Goal: Task Accomplishment & Management: Manage account settings

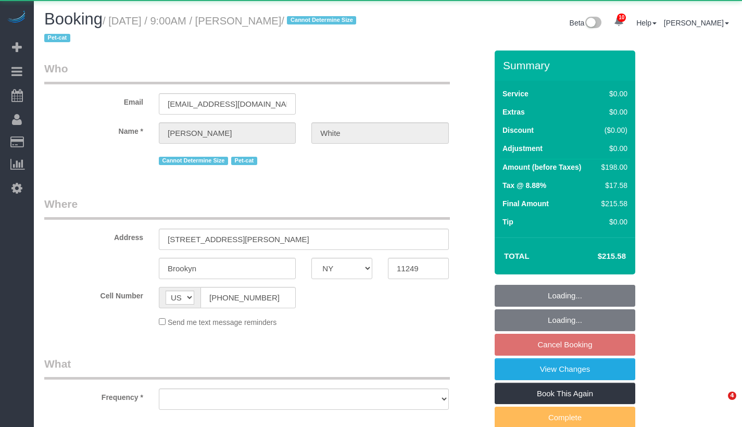
select select "NY"
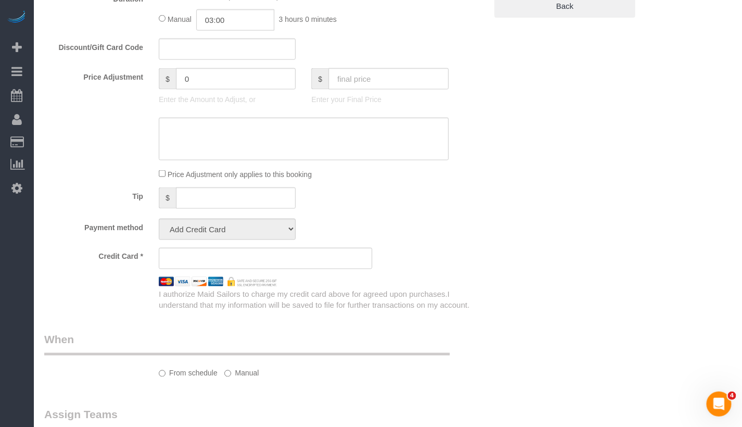
select select "object:967"
select select "2"
select select "spot2"
select select "number:89"
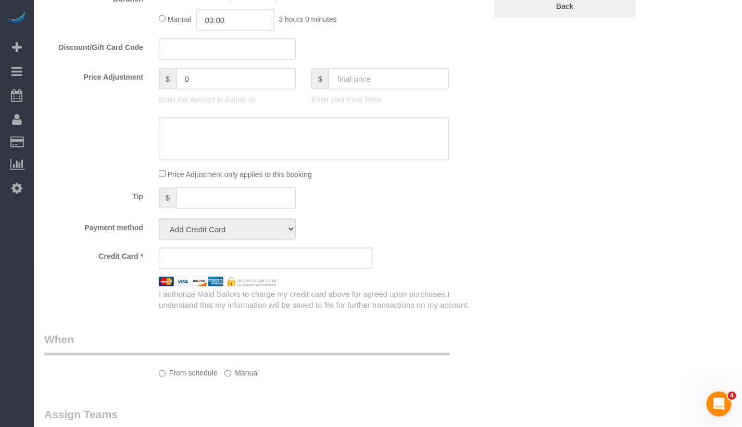
select select "number:75"
select select "number:14"
select select "number:5"
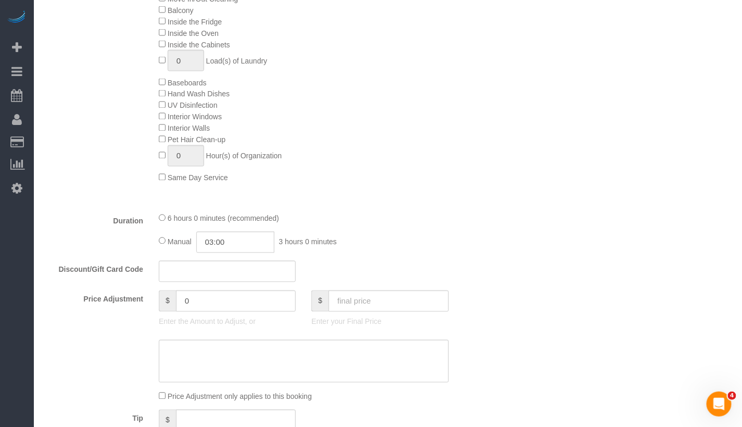
select select "string:stripe-pm_1NX6SW4VGloSiKo7BDWM7Kfv"
select select "2"
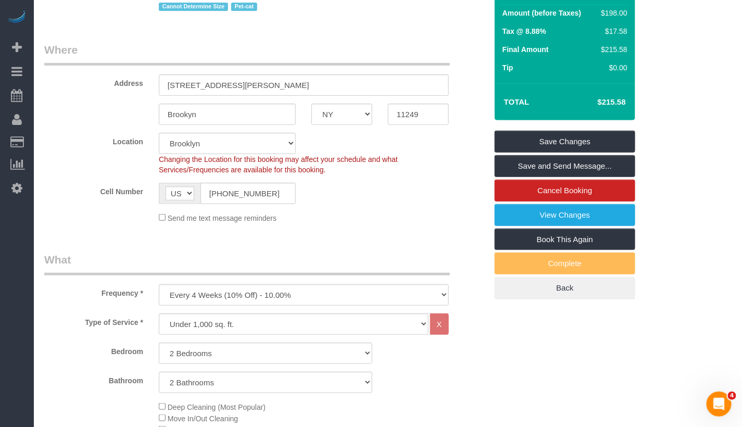
scroll to position [108, 0]
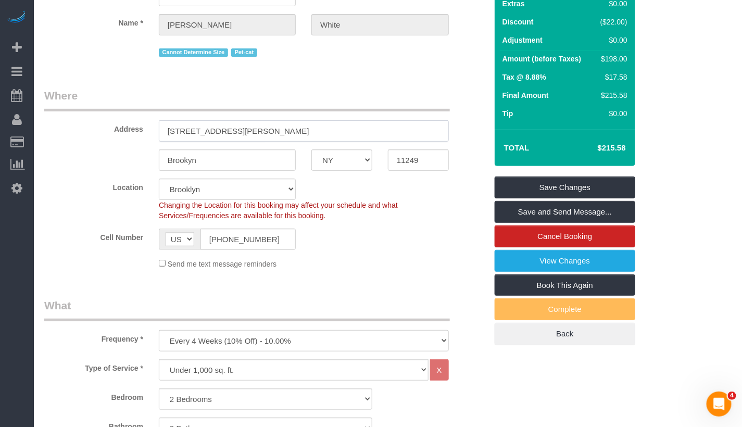
drag, startPoint x: 282, startPoint y: 131, endPoint x: 150, endPoint y: 130, distance: 132.3
click at [150, 130] on div "Address 687 Driggs Avenue Apt 4A" at bounding box center [265, 115] width 458 height 54
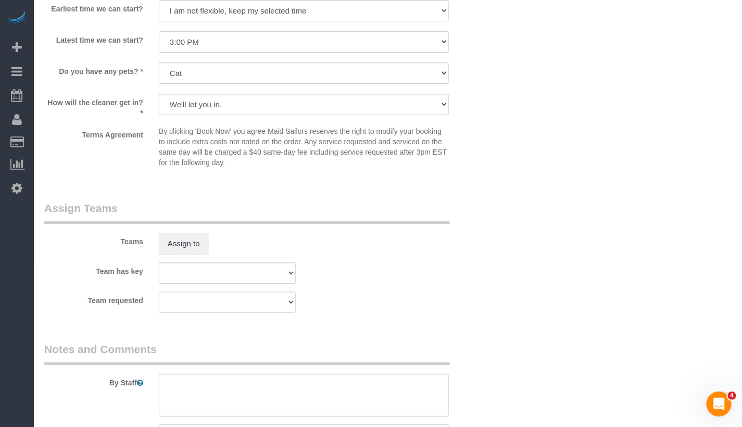
scroll to position [1322, 0]
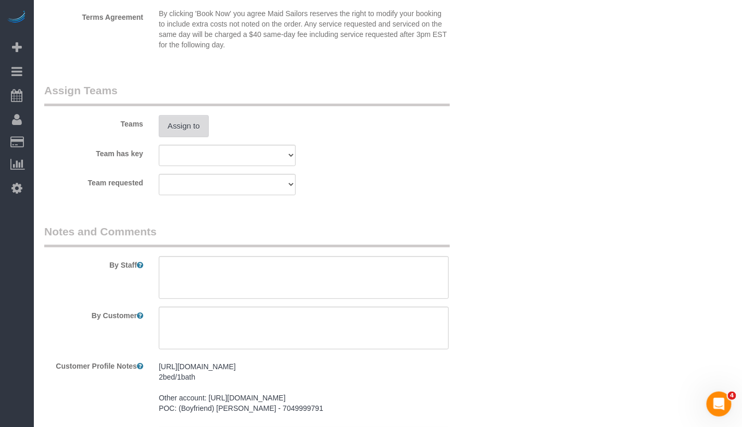
click at [188, 125] on button "Assign to" at bounding box center [184, 126] width 50 height 22
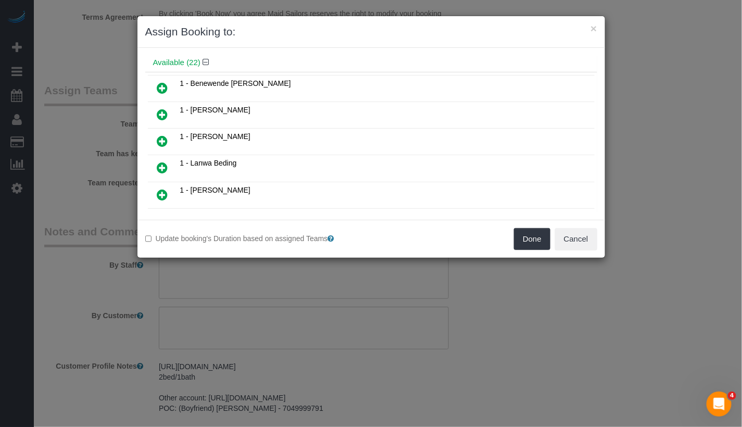
scroll to position [84, 0]
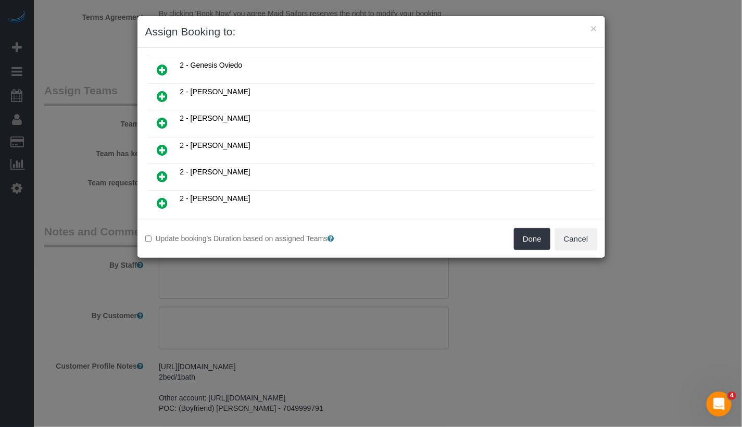
click at [164, 144] on icon at bounding box center [162, 150] width 11 height 13
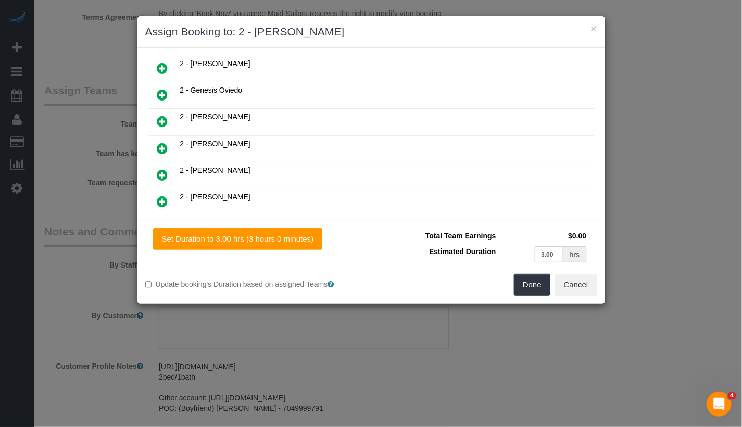
scroll to position [293, 0]
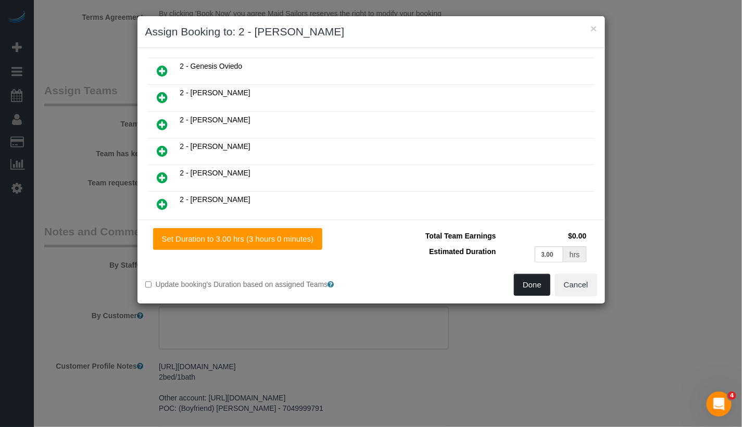
click at [532, 281] on button "Done" at bounding box center [532, 285] width 36 height 22
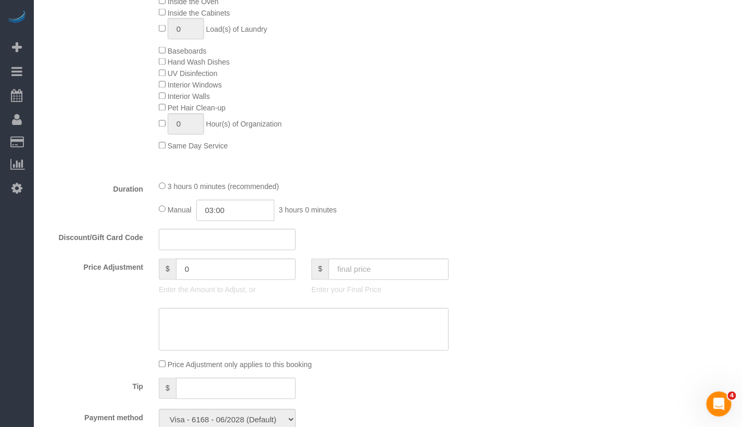
scroll to position [604, 0]
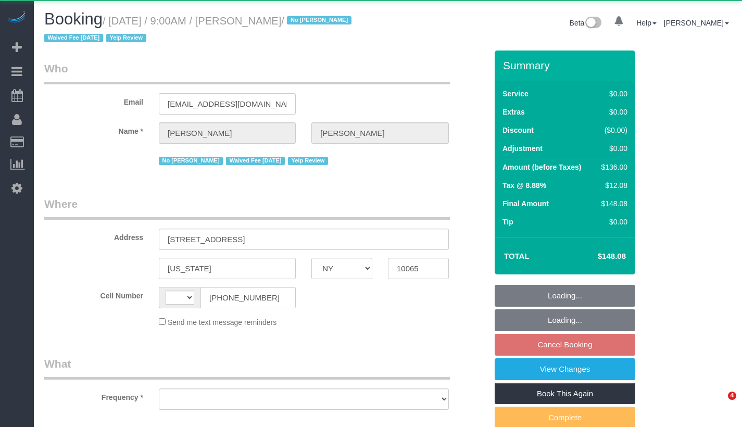
select select "NY"
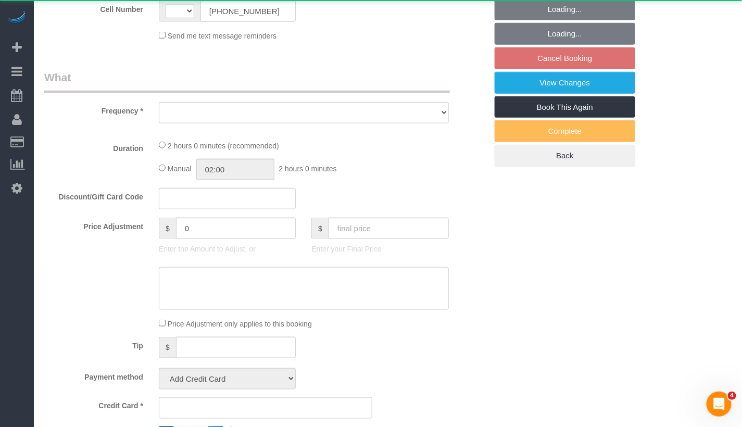
select select "string:US"
select select "object:712"
select select "1"
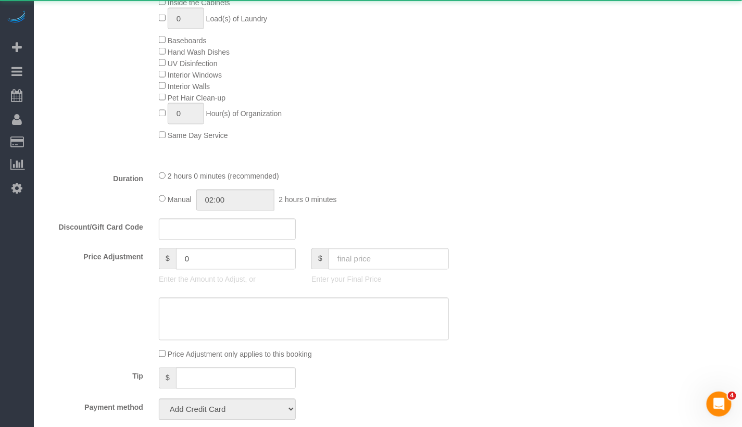
select select "string:stripe-pm_1IilJ74VGloSiKo7yjH4kSKu"
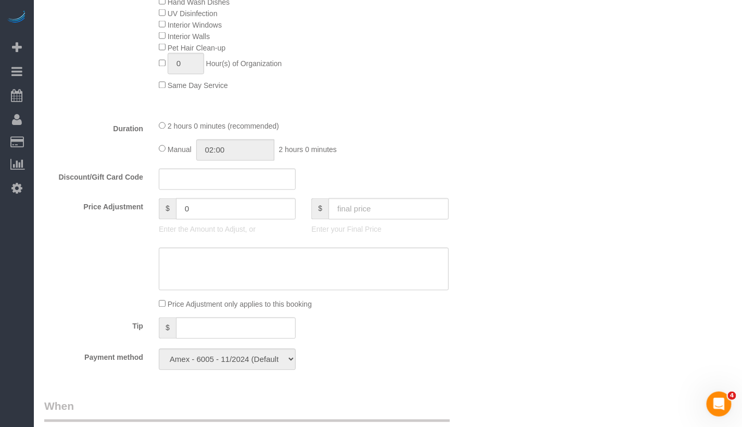
select select "spot2"
select select "number:89"
select select "number:90"
select select "number:15"
select select "number:5"
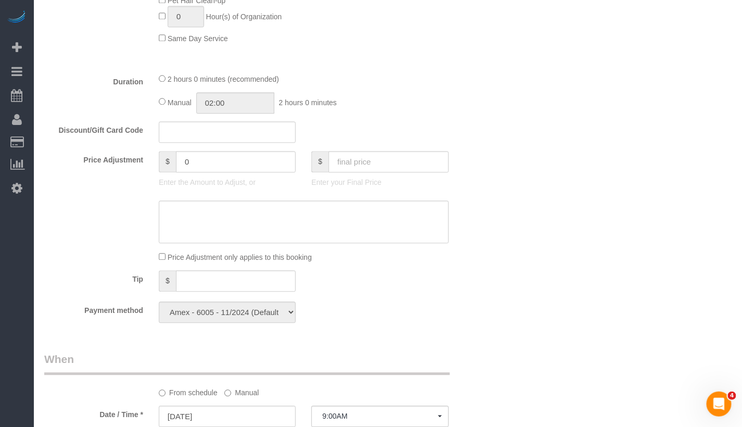
select select "object:1357"
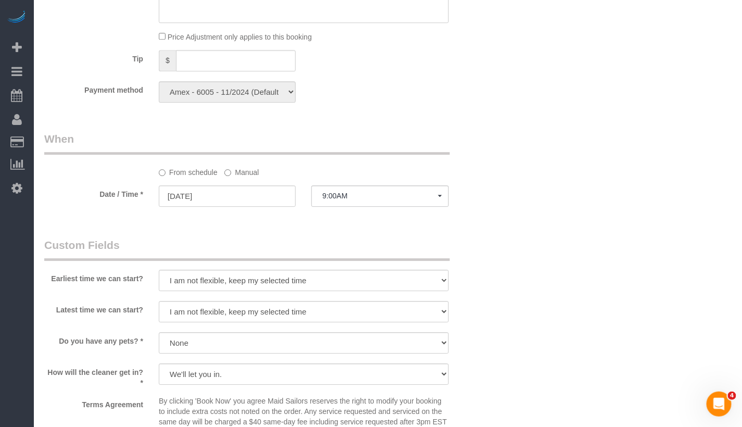
select select "1"
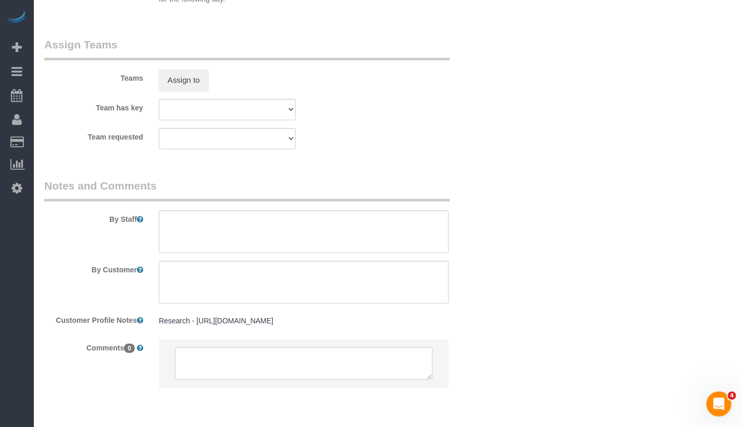
scroll to position [1416, 0]
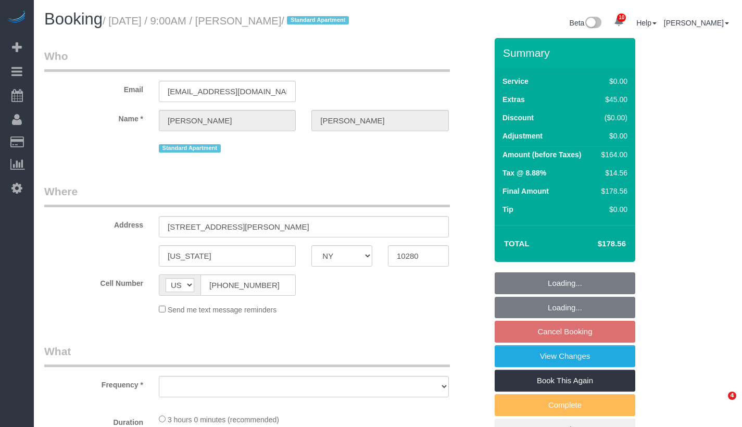
select select "NY"
select select "1"
select select "spot2"
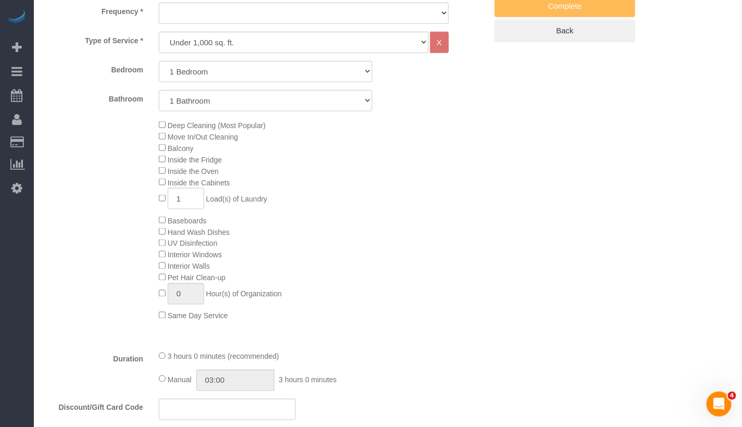
select select "object:1001"
select select "number:57"
select select "number:73"
select select "number:15"
select select "number:6"
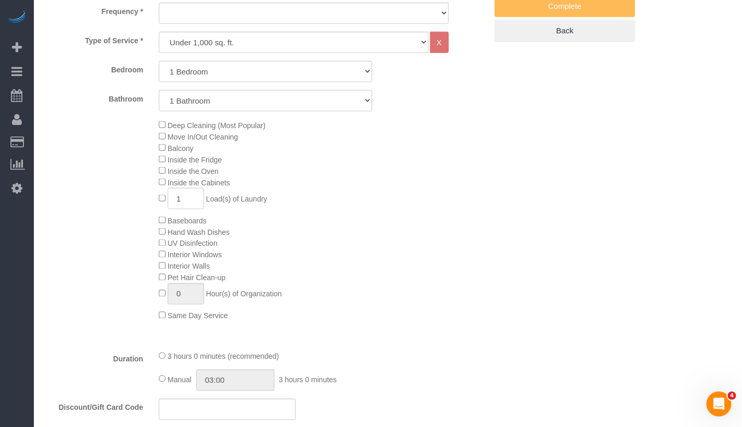
select select "1"
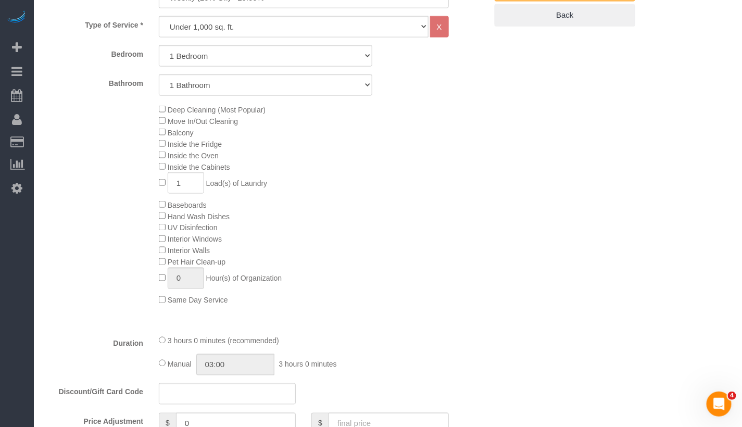
select select "string:stripe-pm_1RSfGg4VGloSiKo7qJG0xXmc"
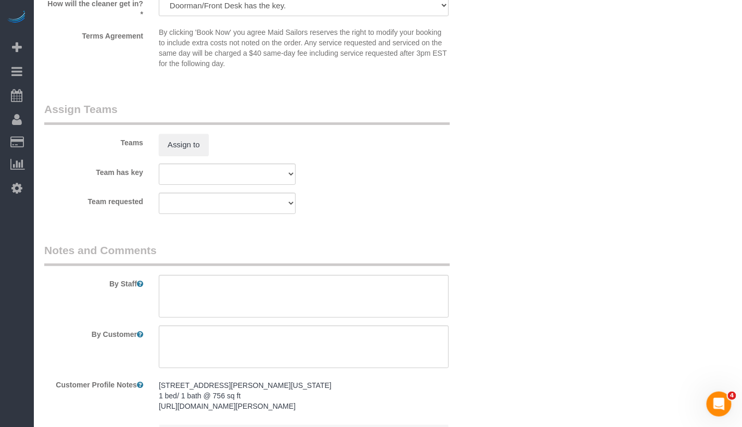
scroll to position [1400, 0]
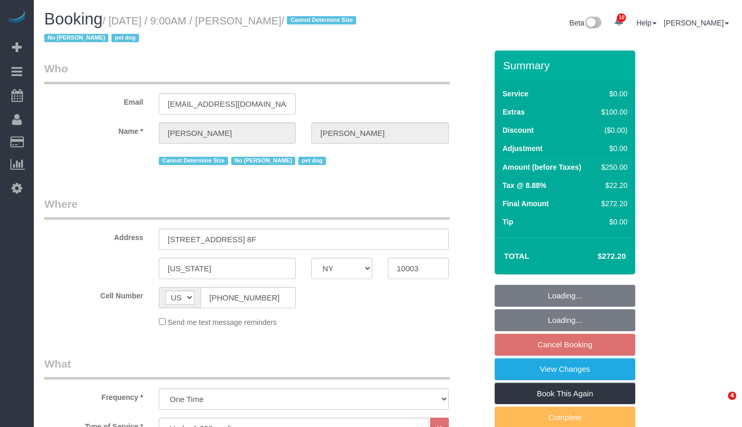
select select "NY"
select select "spot2"
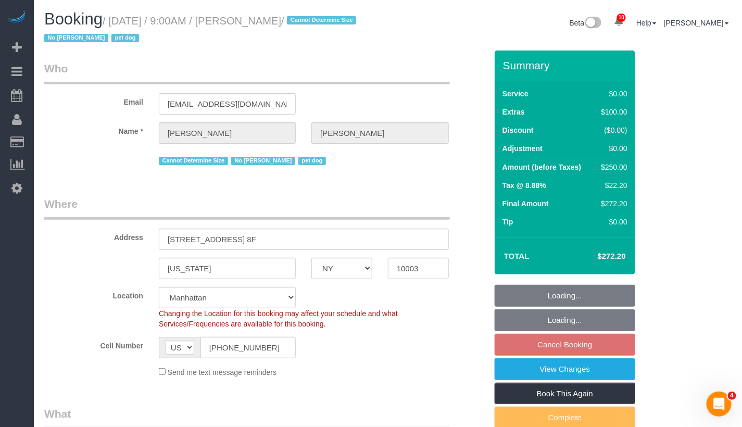
select select "string:stripe-pm_1S1mxX4VGloSiKo7gpF6JDqj"
select select "object:826"
select select "number:57"
select select "number:77"
select select "number:13"
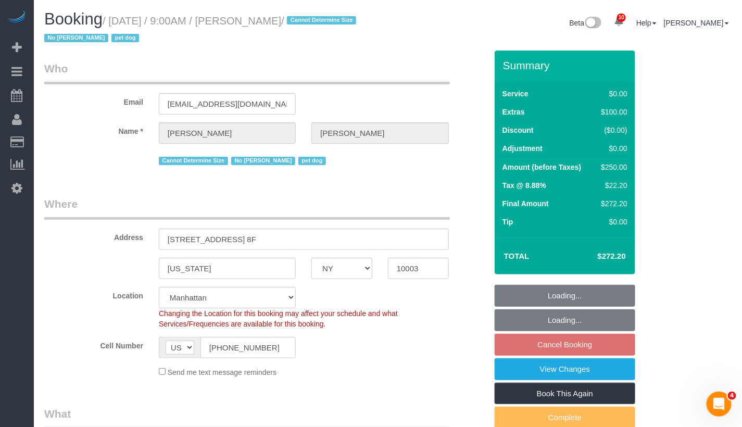
select select "number:6"
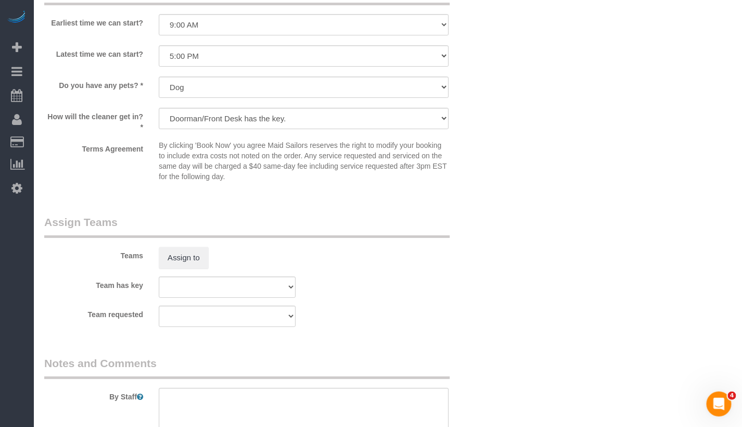
scroll to position [1123, 0]
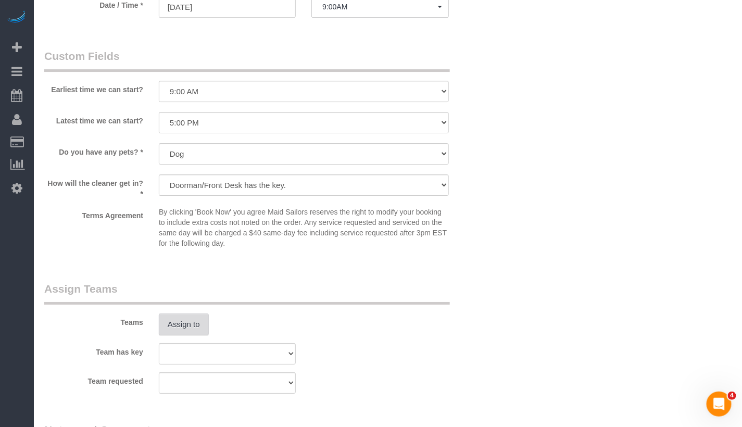
click at [176, 324] on button "Assign to" at bounding box center [184, 325] width 50 height 22
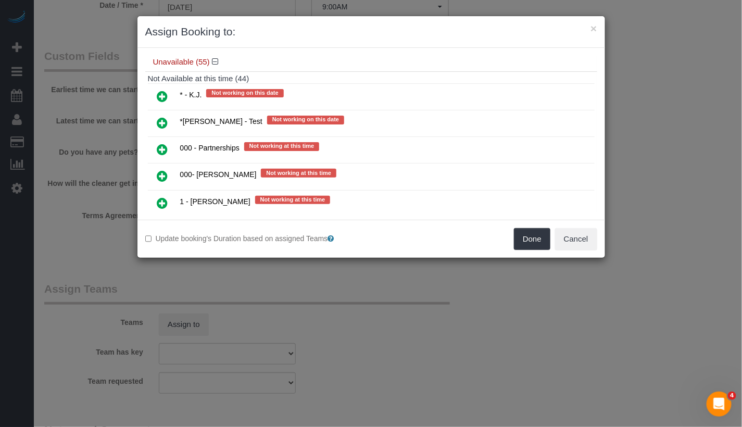
click at [167, 170] on icon at bounding box center [162, 176] width 11 height 13
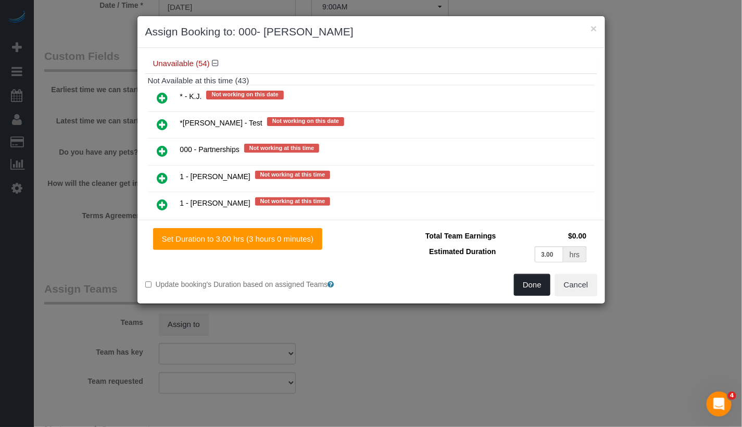
click at [537, 275] on button "Done" at bounding box center [532, 285] width 36 height 22
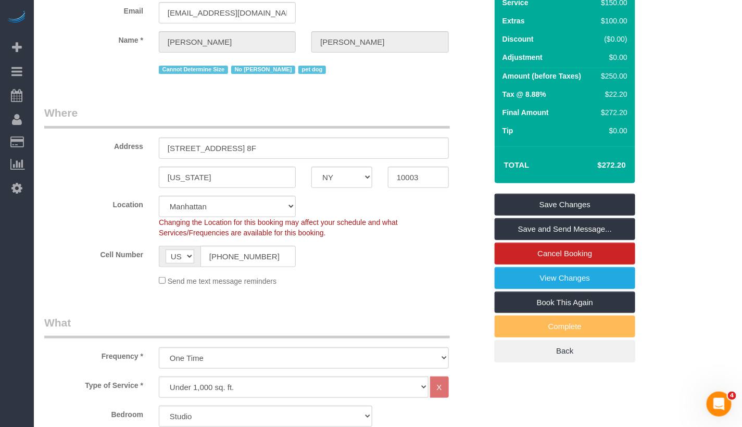
scroll to position [0, 0]
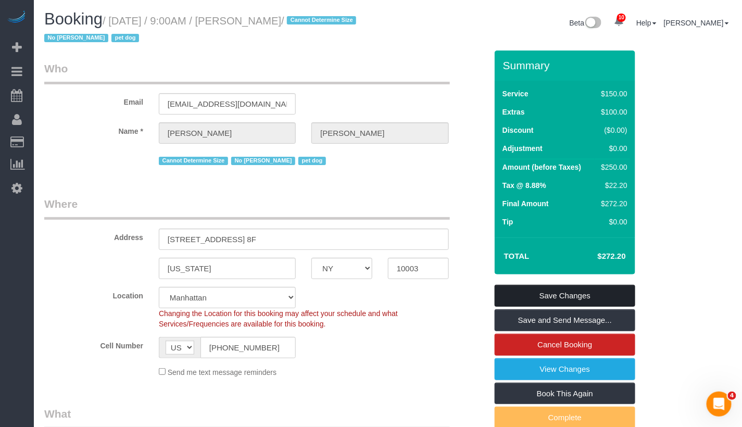
click at [547, 292] on link "Save Changes" at bounding box center [565, 296] width 141 height 22
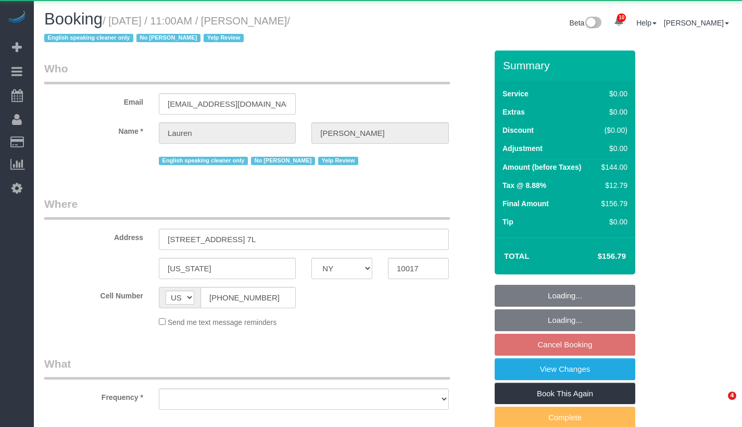
select select "NY"
select select "object:815"
select select "1"
select select "spot4"
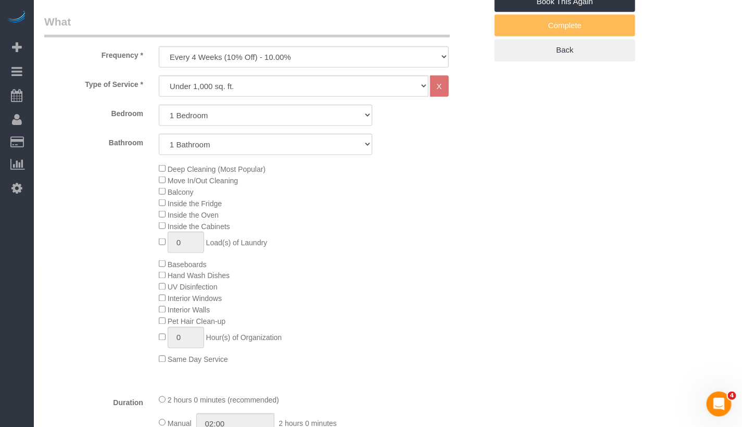
select select "string:stripe-pm_1QfnL04VGloSiKo7LBi9krK3"
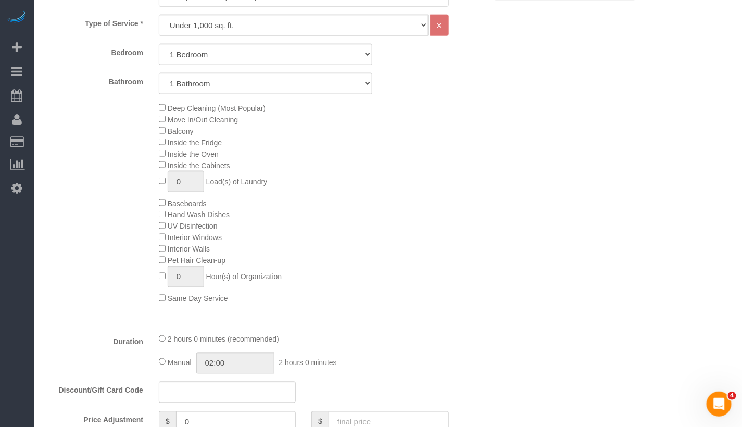
select select "object:826"
select select "number:59"
select select "number:79"
select select "number:15"
select select "number:5"
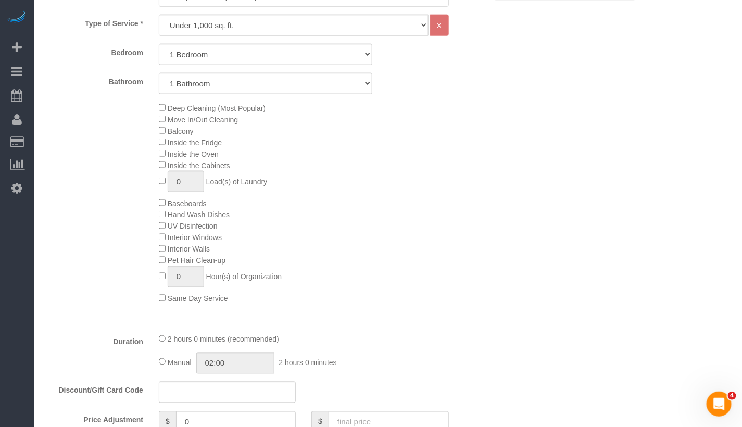
select select "1"
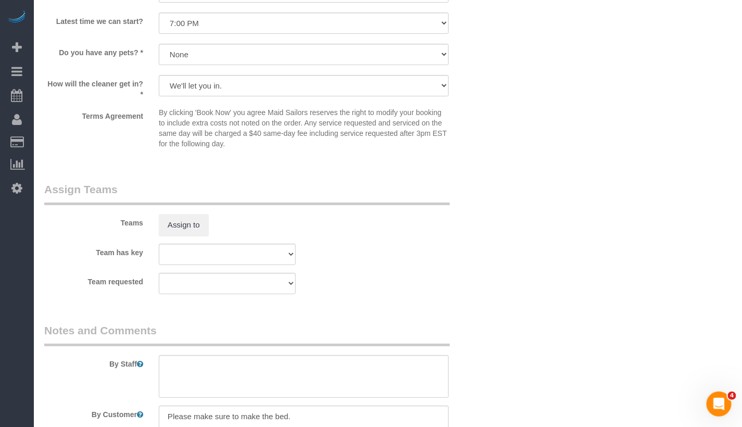
scroll to position [1217, 0]
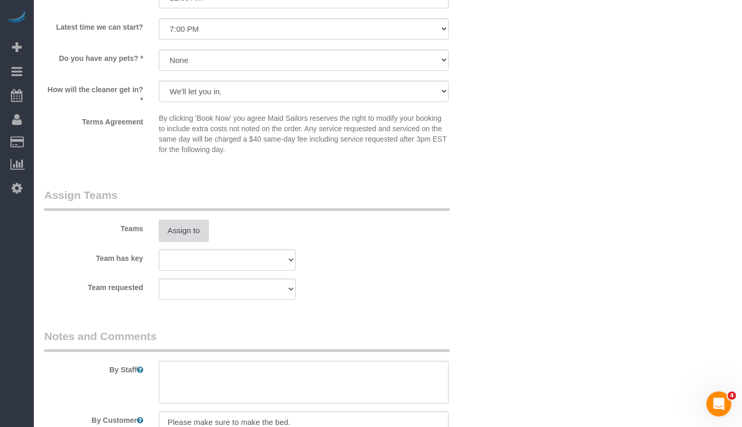
click at [189, 225] on button "Assign to" at bounding box center [184, 231] width 50 height 22
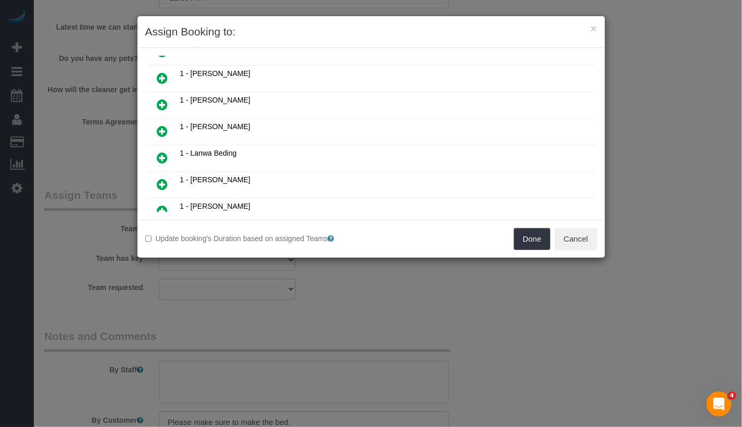
click at [164, 178] on icon at bounding box center [162, 184] width 11 height 13
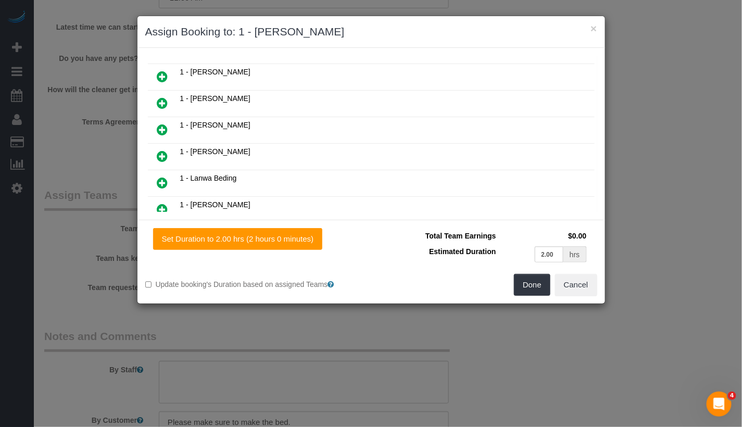
scroll to position [205, 0]
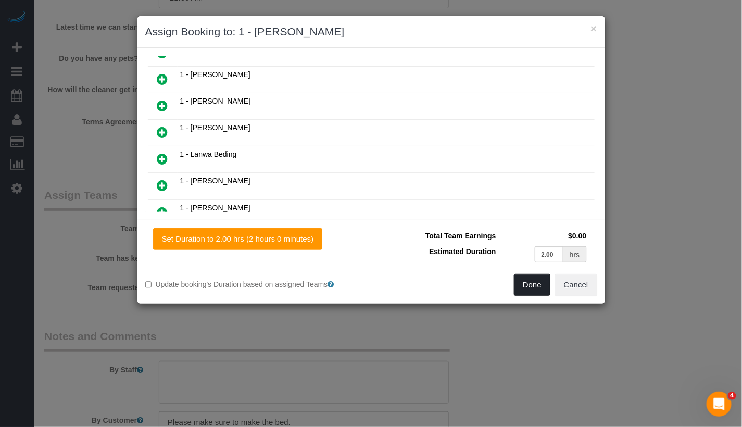
click at [523, 290] on button "Done" at bounding box center [532, 285] width 36 height 22
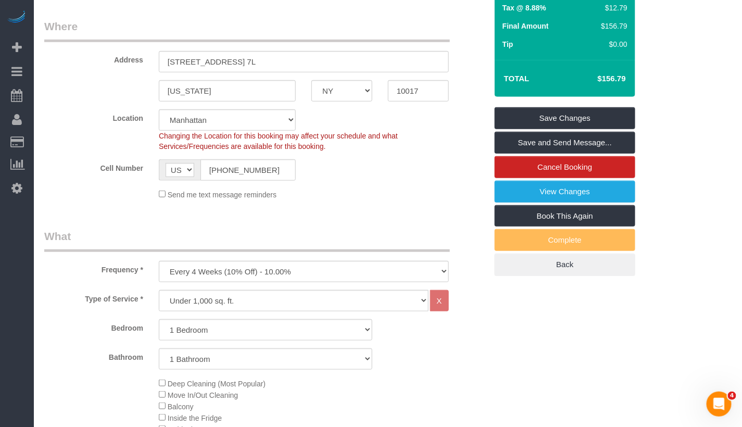
scroll to position [0, 0]
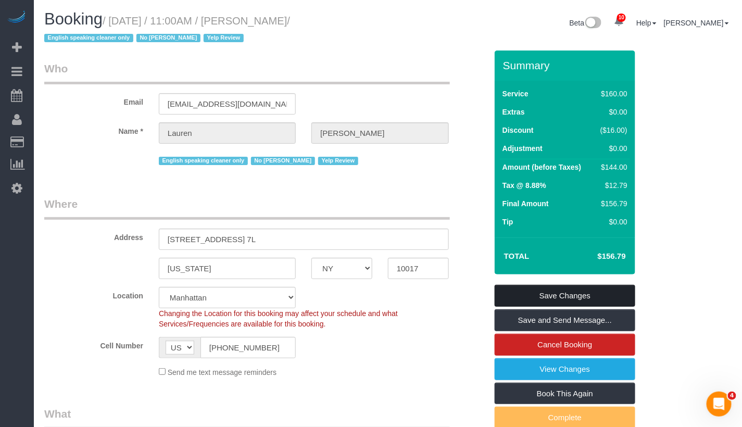
click at [572, 298] on link "Save Changes" at bounding box center [565, 296] width 141 height 22
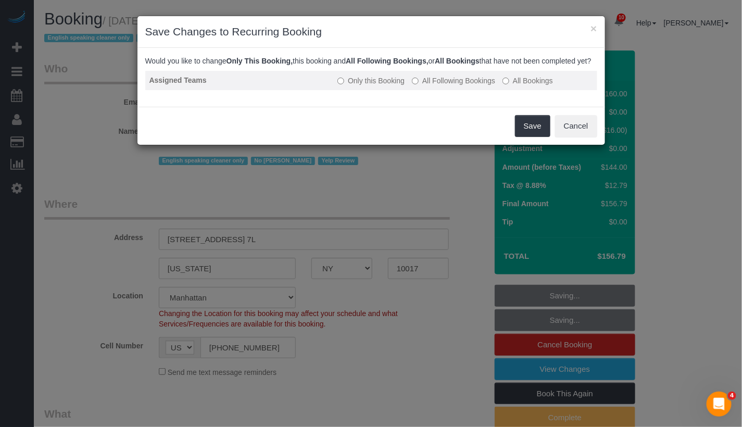
click at [470, 86] on label "All Following Bookings" at bounding box center [453, 81] width 83 height 10
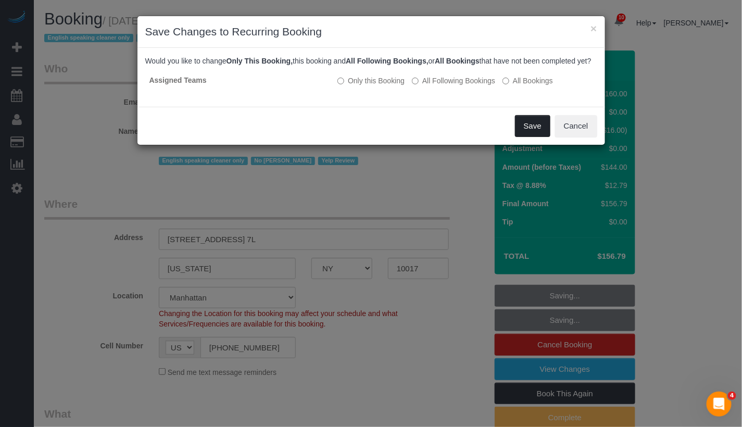
click at [523, 132] on button "Save" at bounding box center [532, 126] width 35 height 22
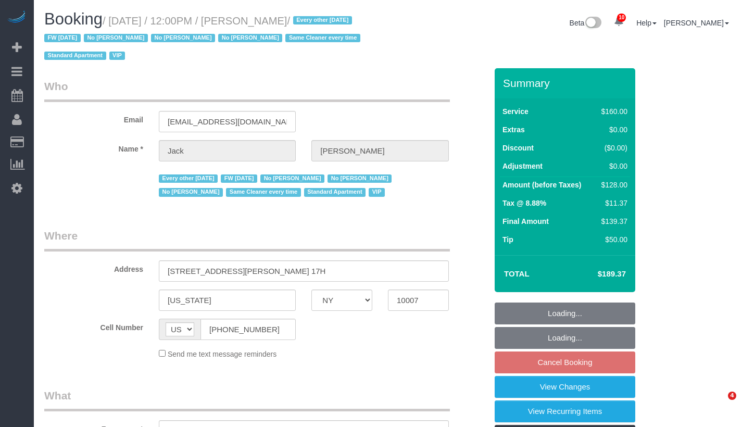
select select "NY"
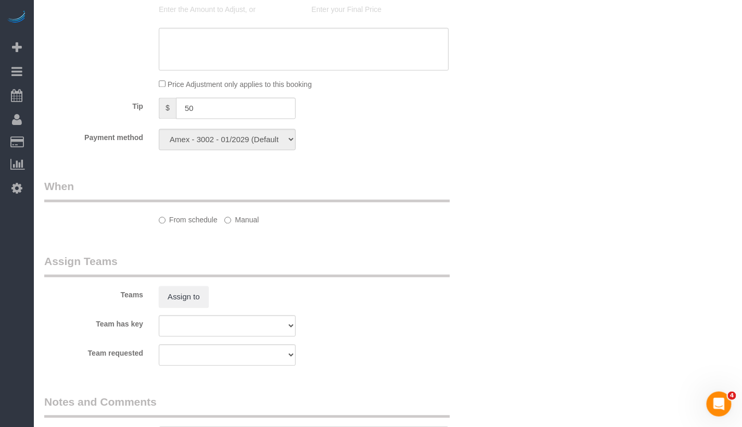
select select "string:stripe-pm_1R9Bsk4VGloSiKo7ufTdcySD"
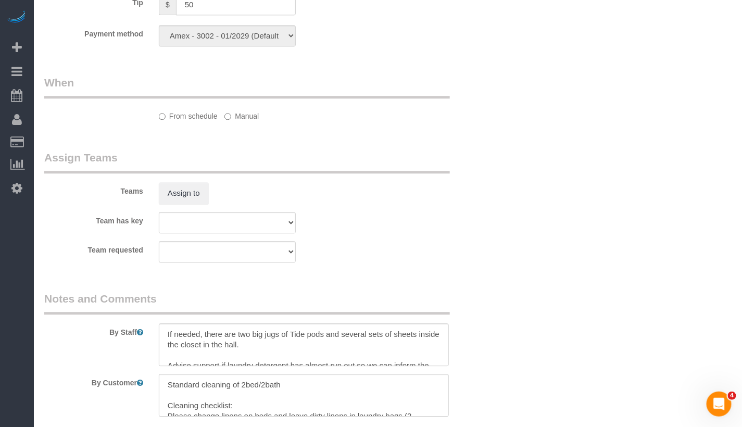
select select "spot5"
select select "number:56"
select select "number:78"
select select "number:15"
select select "number:6"
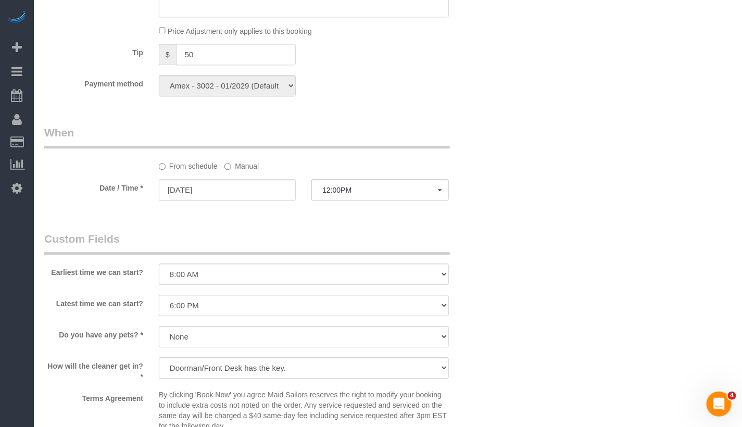
select select "object:1405"
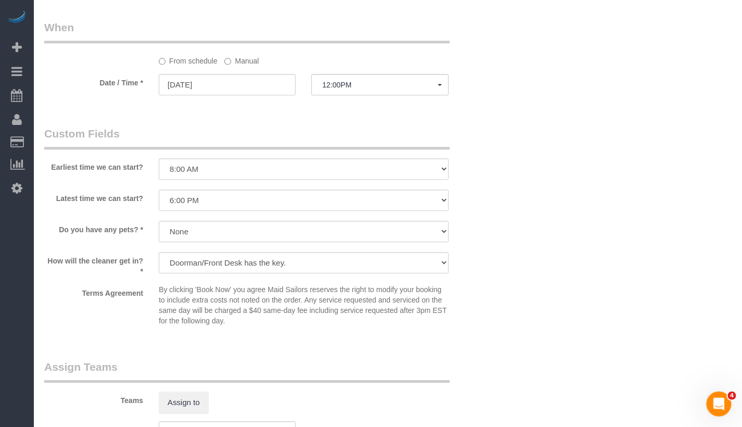
scroll to position [972, 0]
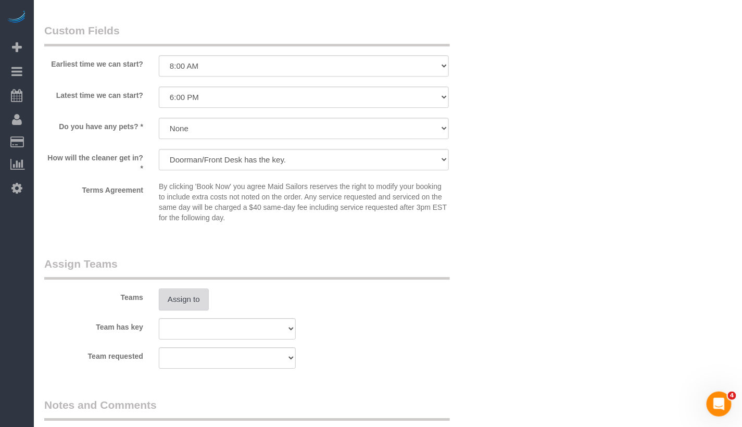
click at [182, 307] on button "Assign to" at bounding box center [184, 300] width 50 height 22
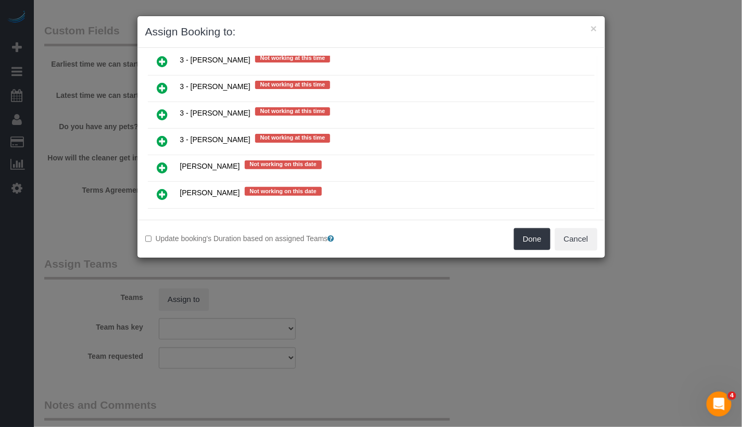
scroll to position [1909, 0]
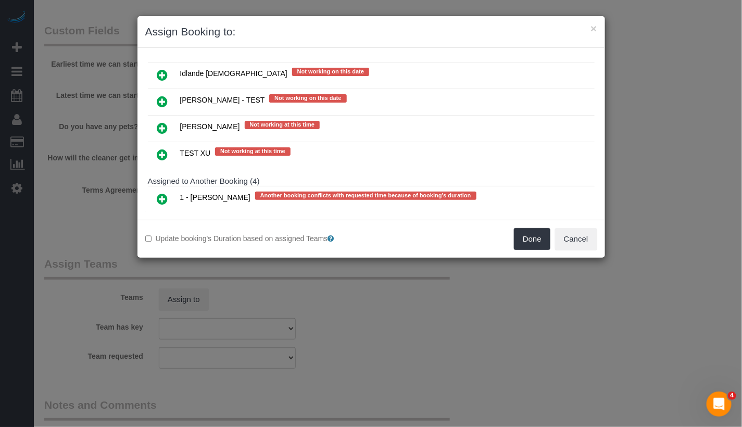
click at [171, 216] on link at bounding box center [163, 226] width 24 height 21
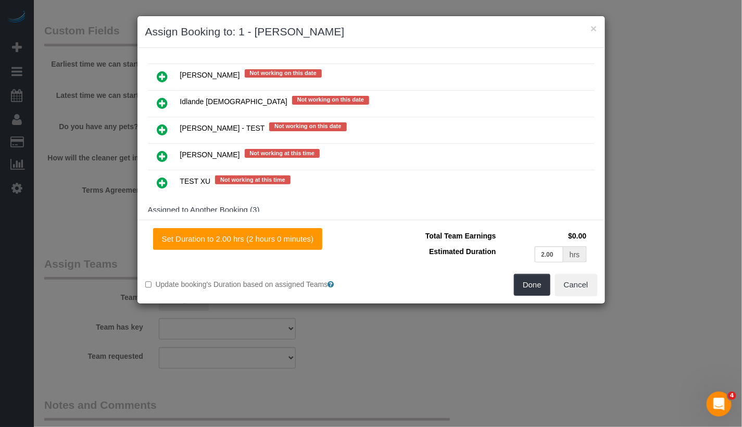
scroll to position [1912, 0]
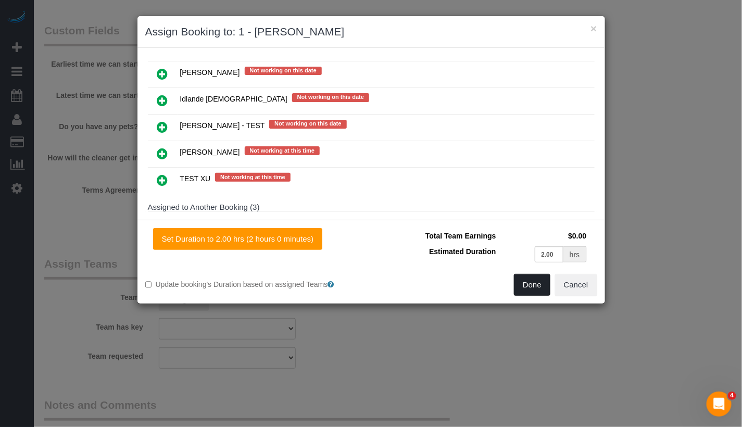
click at [540, 276] on button "Done" at bounding box center [532, 285] width 36 height 22
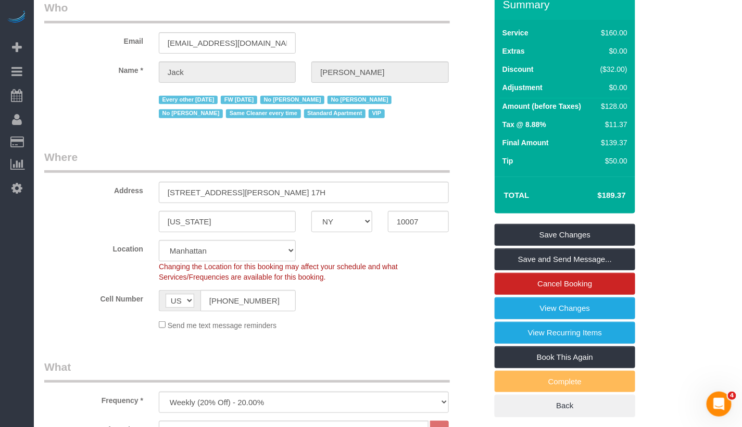
scroll to position [0, 0]
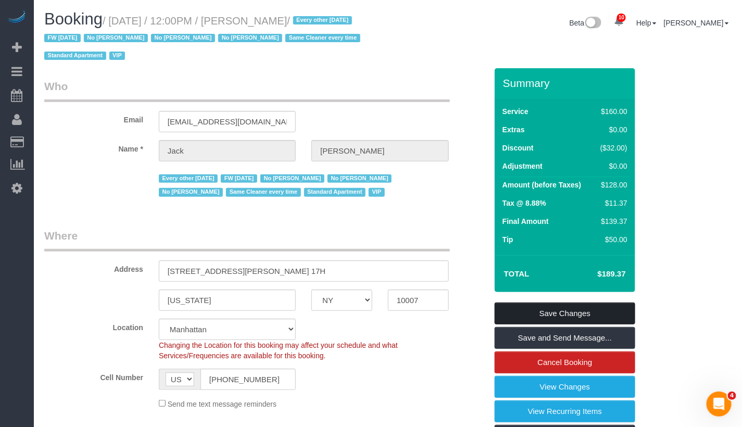
click at [545, 311] on link "Save Changes" at bounding box center [565, 314] width 141 height 22
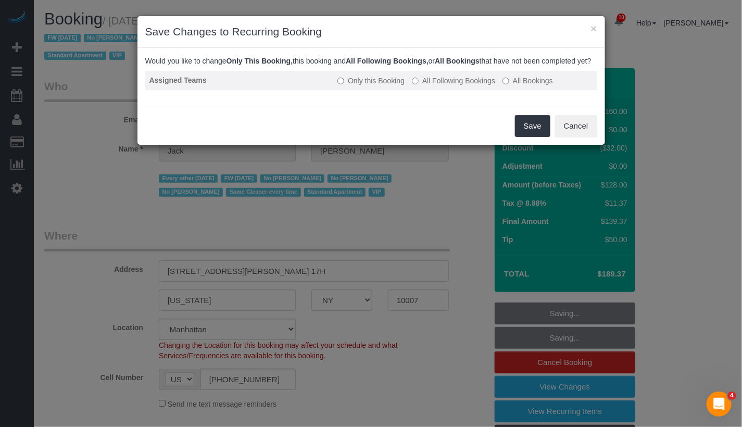
click at [465, 86] on label "All Following Bookings" at bounding box center [453, 81] width 83 height 10
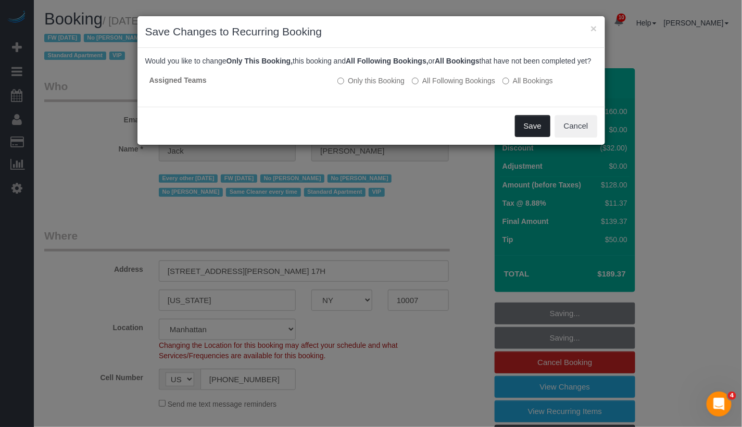
click at [527, 137] on button "Save" at bounding box center [532, 126] width 35 height 22
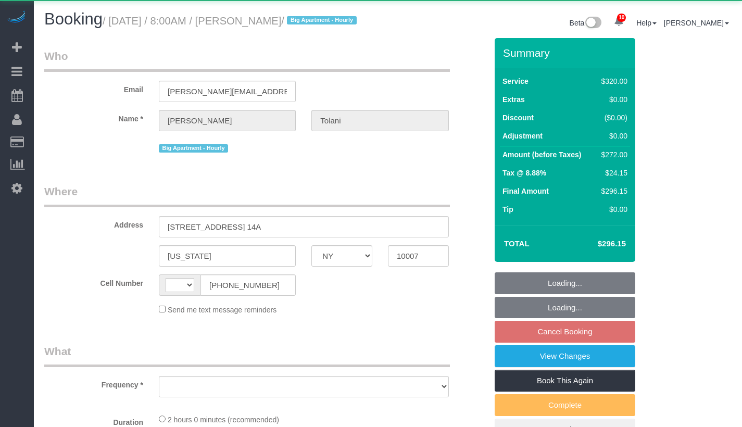
select select "NY"
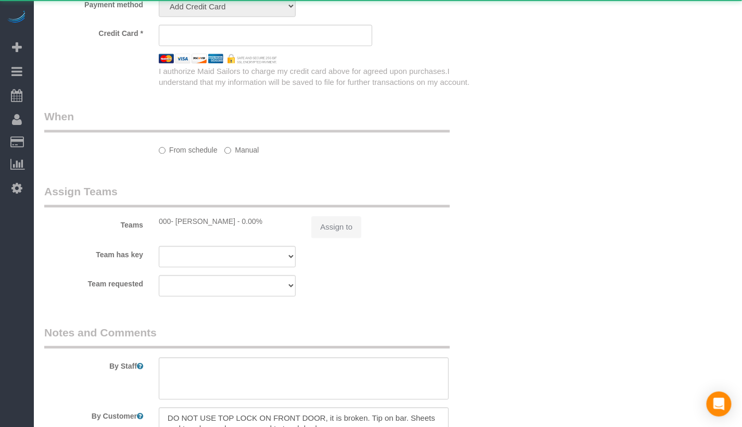
select select "string:[GEOGRAPHIC_DATA]"
select select "object:710"
select select "2"
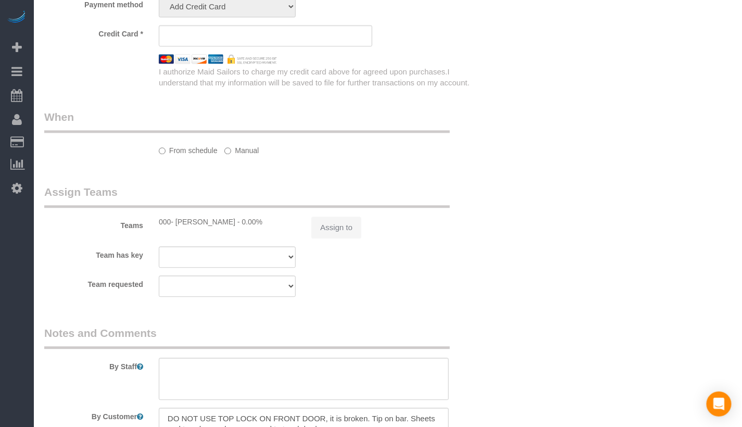
scroll to position [798, 0]
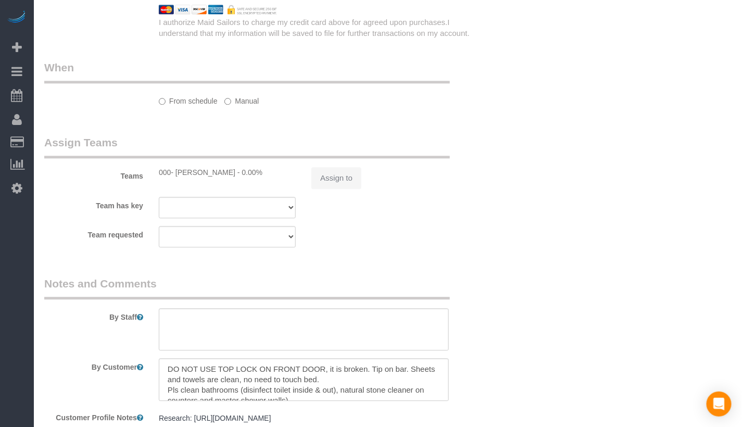
select select "number:56"
select select "number:79"
select select "number:15"
select select "number:6"
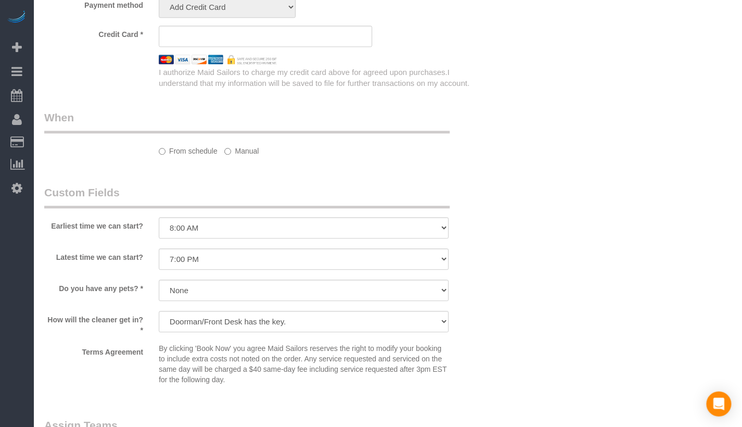
select select "object:942"
select select "string:stripe-pm_1RRkme4VGloSiKo77oW5TgaQ"
select select "spot1"
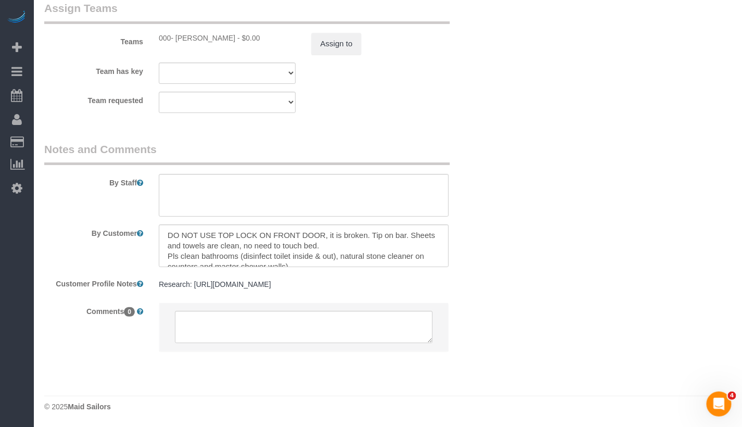
scroll to position [1182, 0]
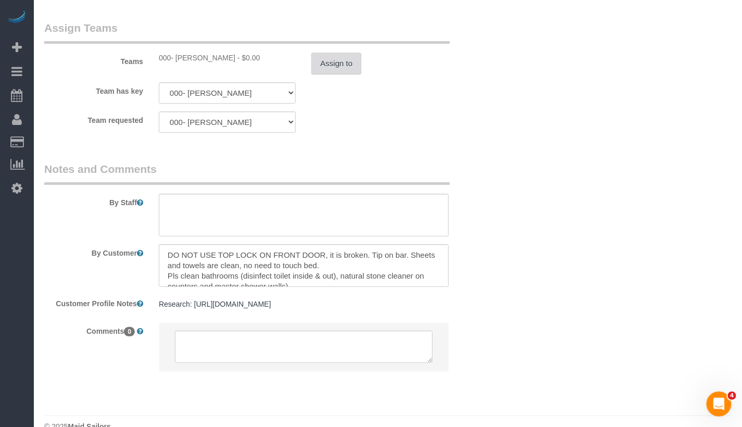
click at [336, 73] on button "Assign to" at bounding box center [337, 64] width 50 height 22
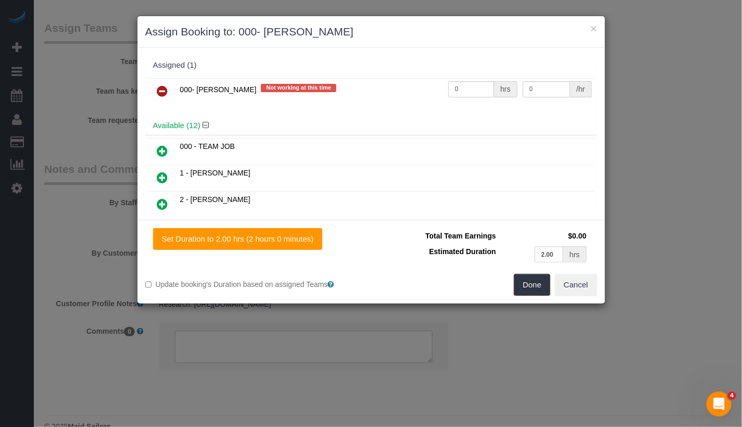
click at [160, 94] on icon at bounding box center [162, 91] width 11 height 13
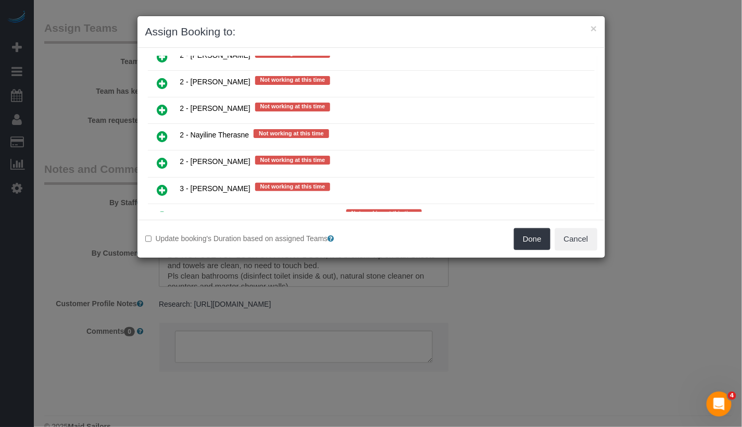
scroll to position [1461, 0]
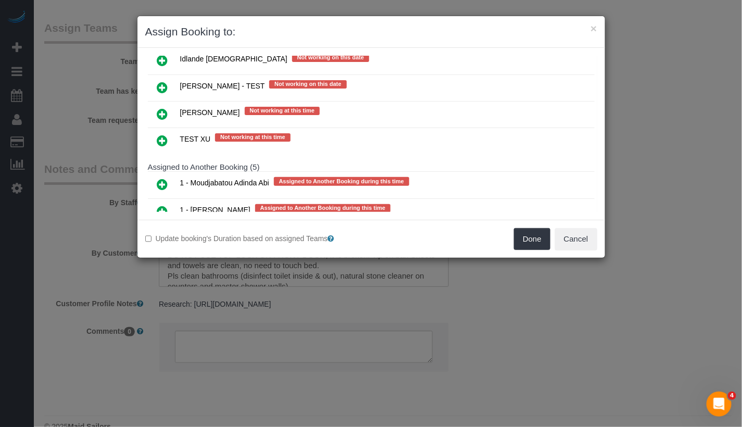
click at [166, 232] on icon at bounding box center [162, 238] width 11 height 13
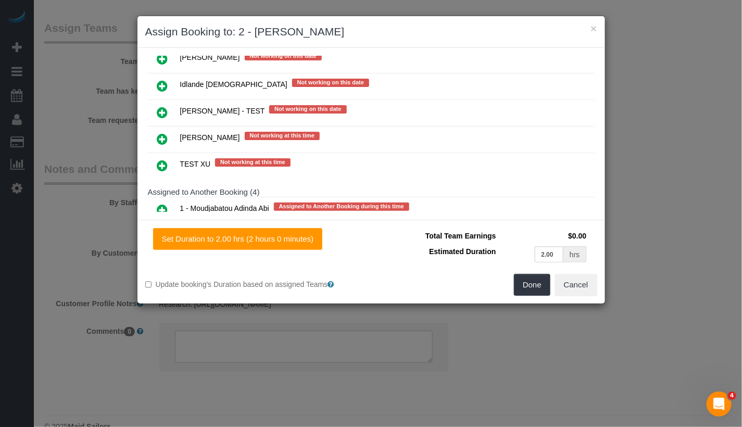
scroll to position [1907, 0]
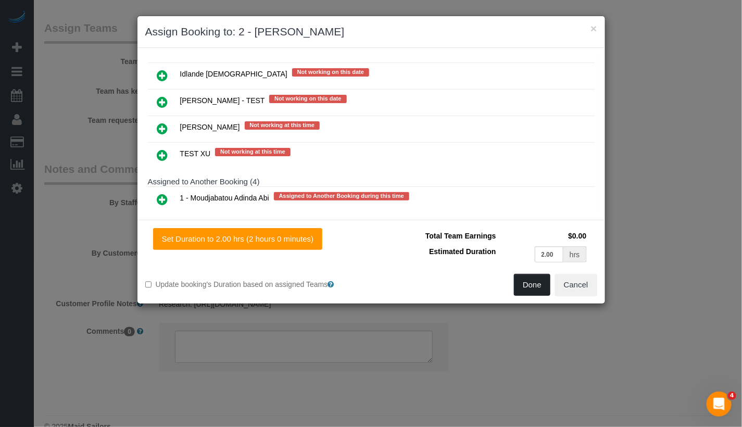
click at [532, 281] on button "Done" at bounding box center [532, 285] width 36 height 22
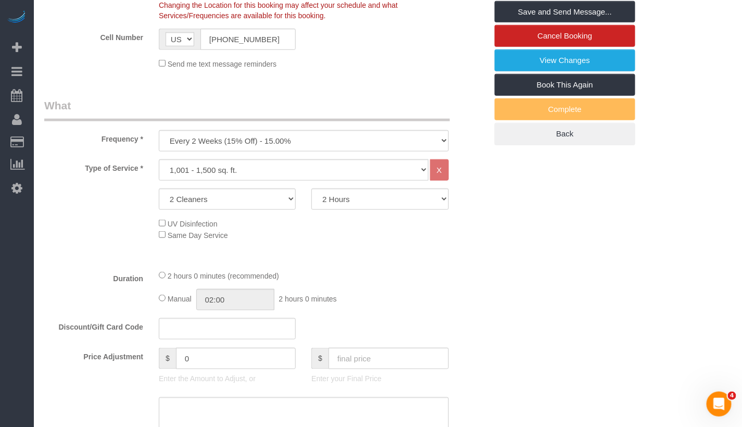
scroll to position [0, 0]
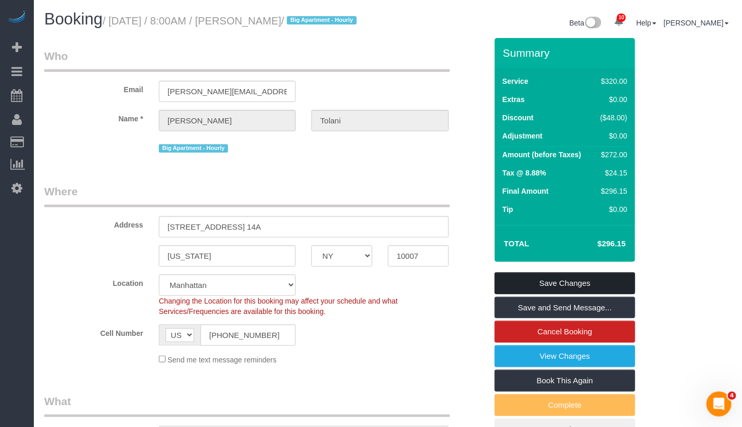
click at [538, 290] on link "Save Changes" at bounding box center [565, 283] width 141 height 22
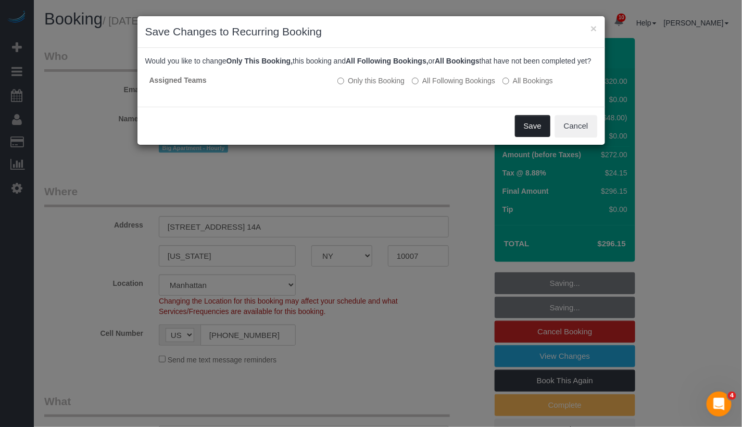
click at [539, 137] on button "Save" at bounding box center [532, 126] width 35 height 22
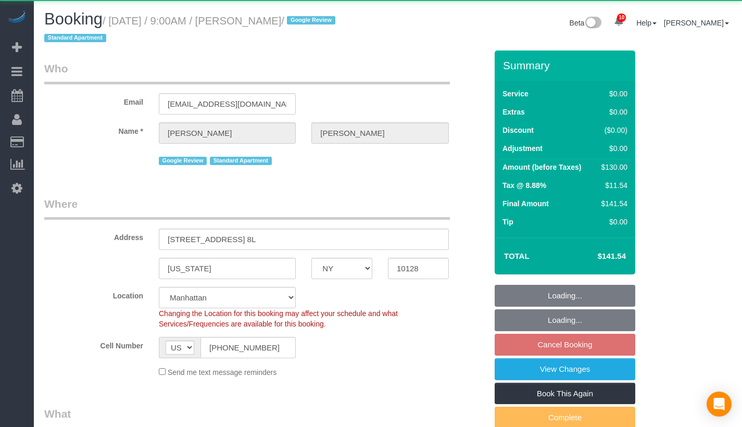
select select "NY"
select select "1"
select select "number:89"
select select "number:90"
select select "number:15"
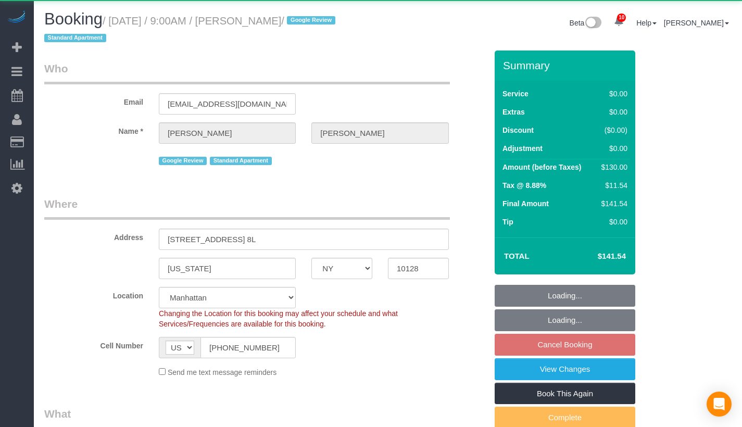
select select "number:5"
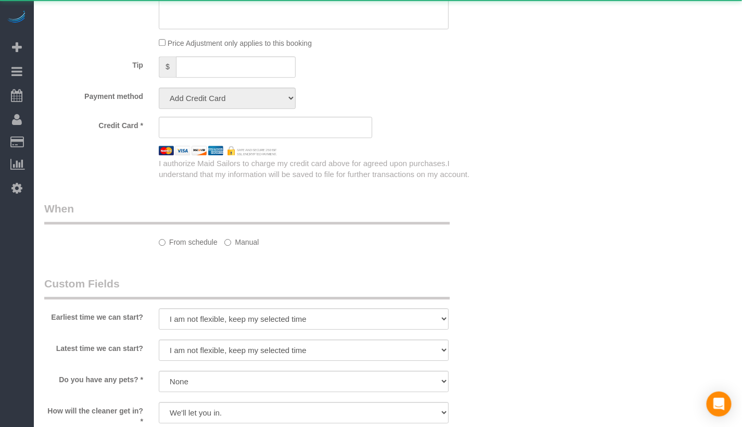
select select "string:stripe-pm_1MpDu84VGloSiKo7AdGR3C02"
select select "spot2"
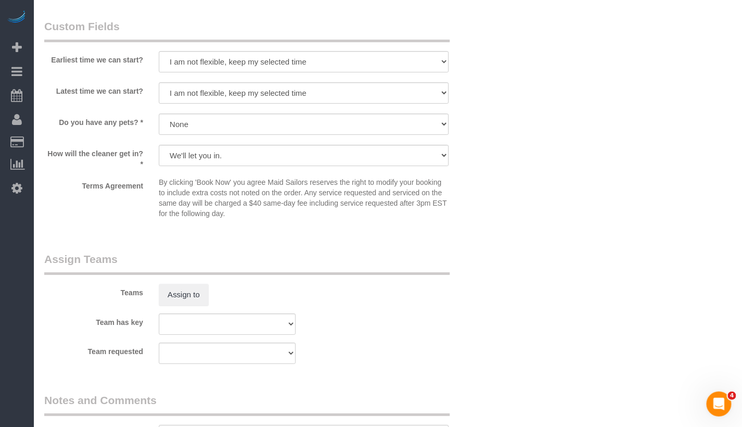
scroll to position [1186, 0]
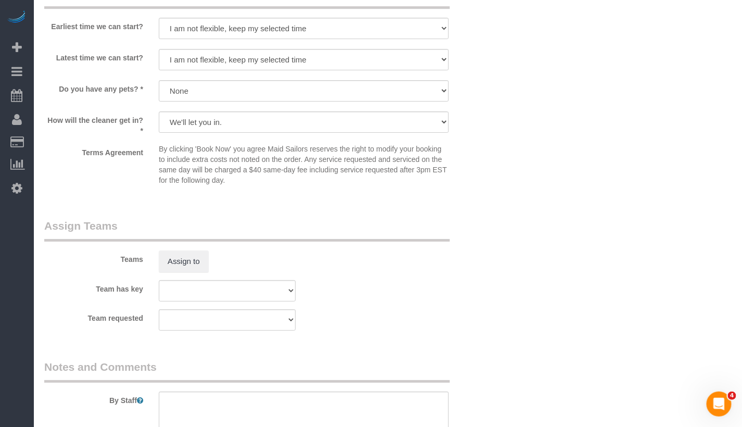
click at [183, 271] on sui-booking-teams "Teams Assign to Team has key 000- [PERSON_NAME] 000 - Partnerships 000 - TEAM J…" at bounding box center [265, 274] width 443 height 113
click at [183, 261] on button "Assign to" at bounding box center [184, 262] width 50 height 22
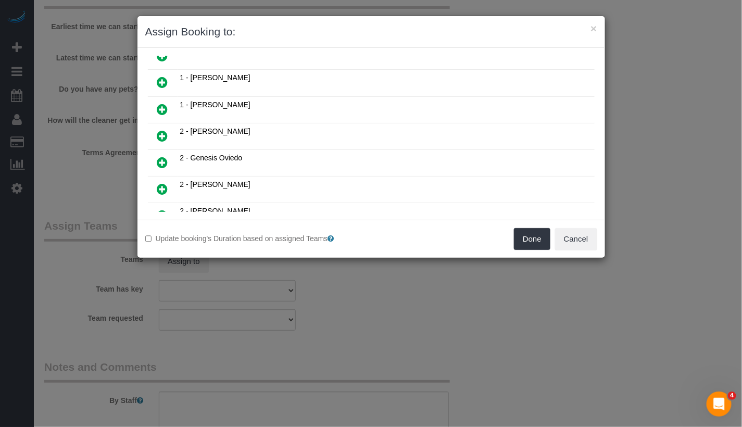
scroll to position [218, 0]
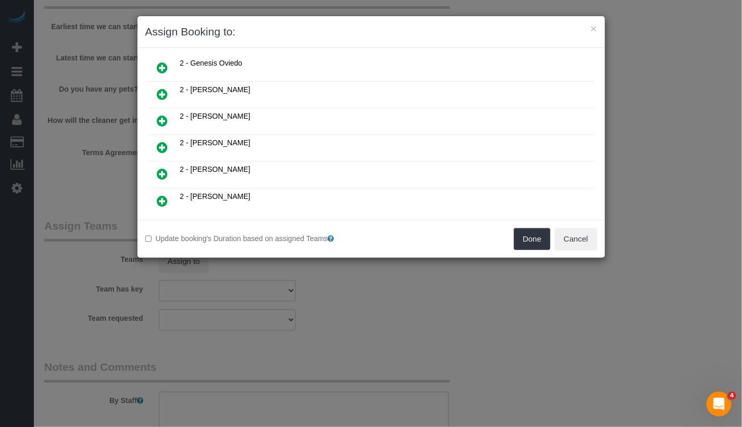
click at [166, 115] on icon at bounding box center [162, 121] width 11 height 13
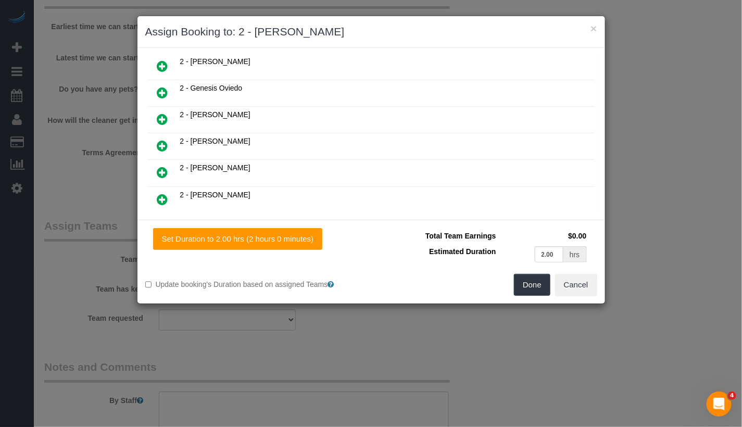
scroll to position [242, 0]
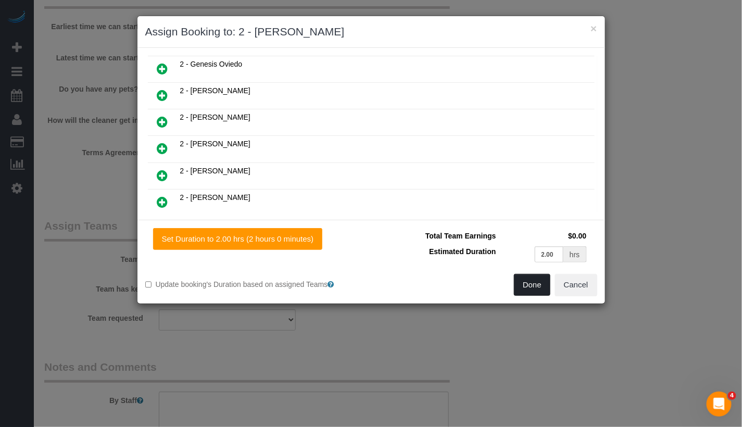
click at [528, 286] on button "Done" at bounding box center [532, 285] width 36 height 22
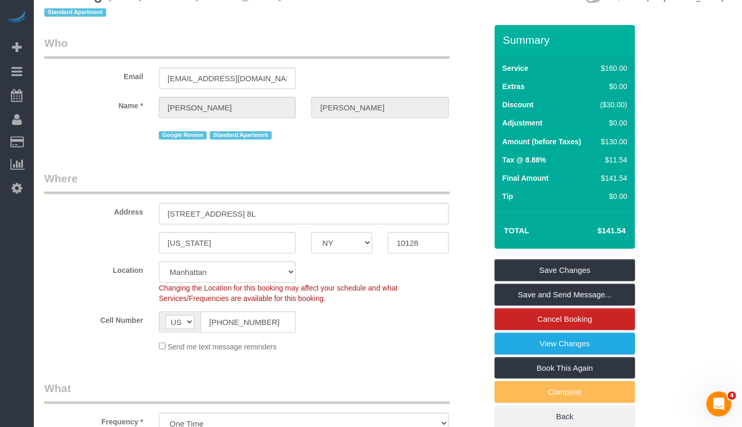
scroll to position [0, 0]
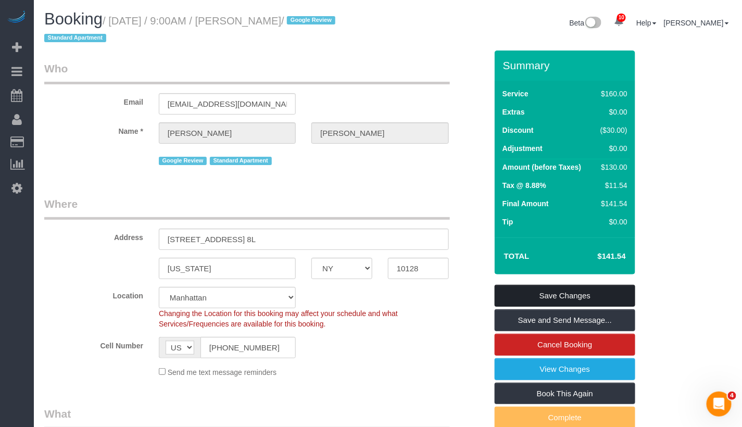
click at [555, 289] on link "Save Changes" at bounding box center [565, 296] width 141 height 22
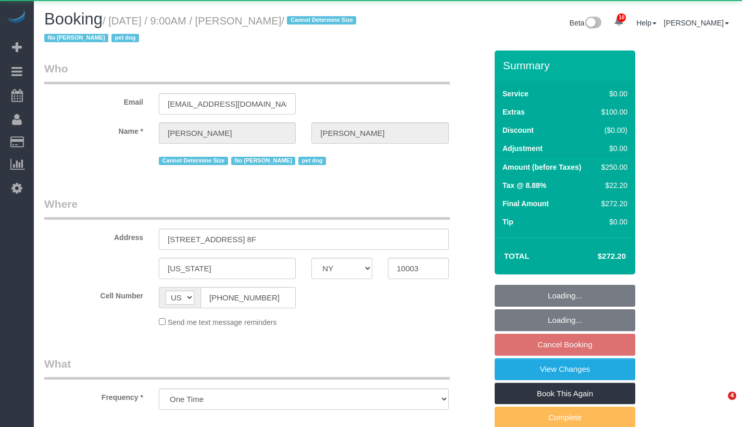
select select "NY"
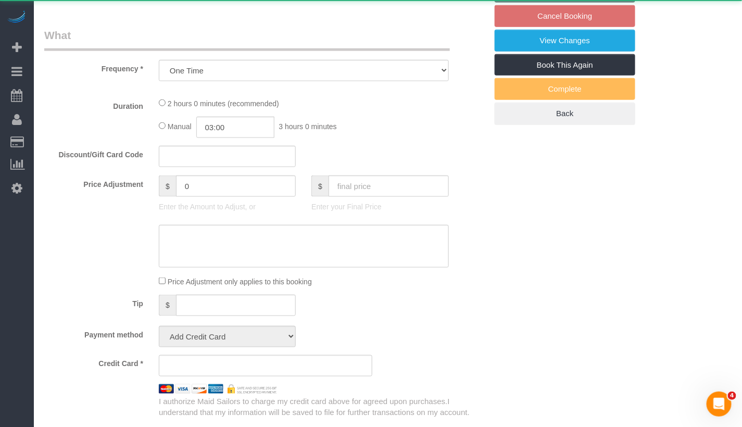
select select "spot2"
select select "number:57"
select select "number:77"
select select "number:13"
select select "number:6"
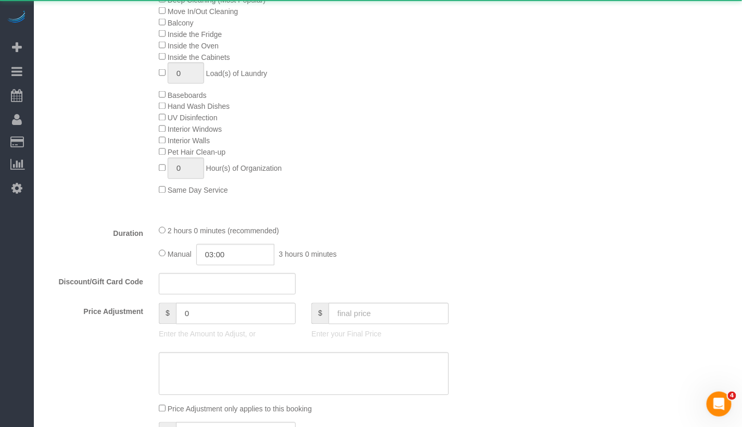
select select "object:1365"
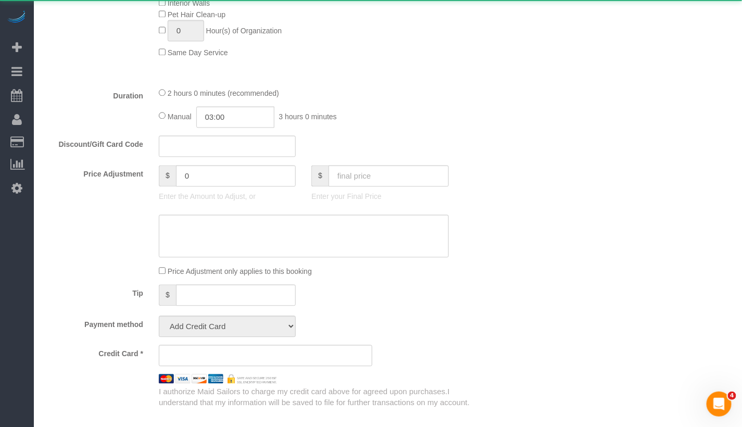
select select "string:stripe-pm_1S1mxX4VGloSiKo7gpF6JDqj"
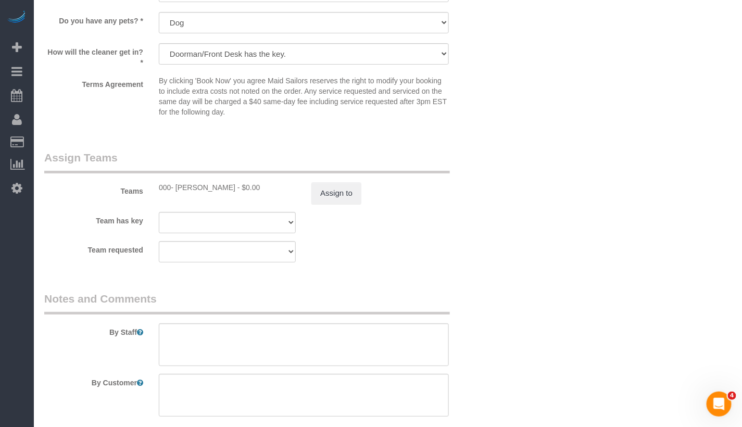
scroll to position [1252, 0]
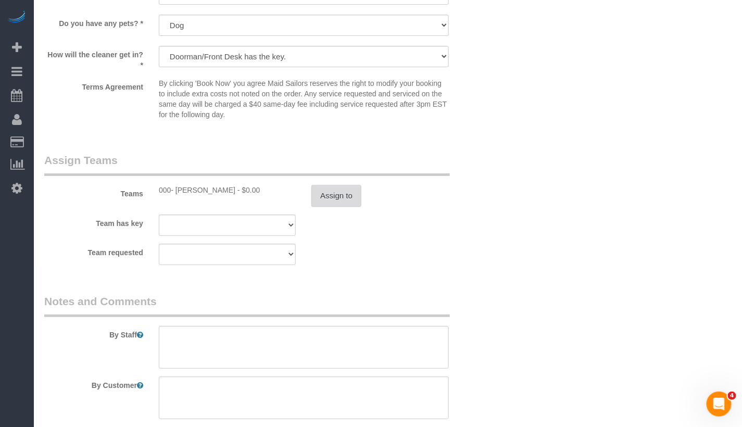
click at [344, 196] on button "Assign to" at bounding box center [337, 196] width 50 height 22
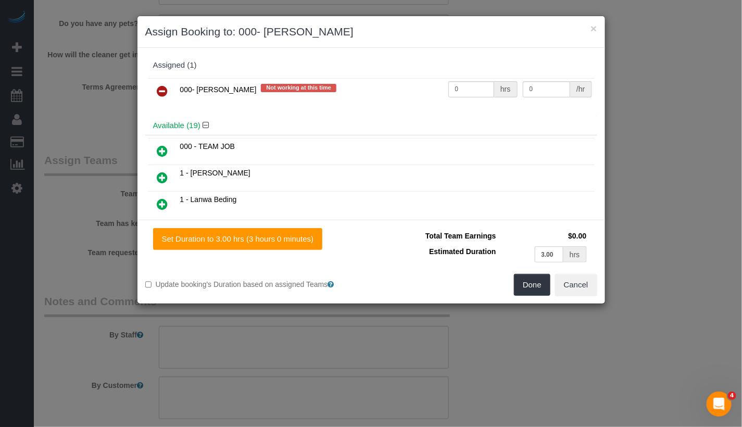
click at [152, 85] on link at bounding box center [163, 91] width 24 height 21
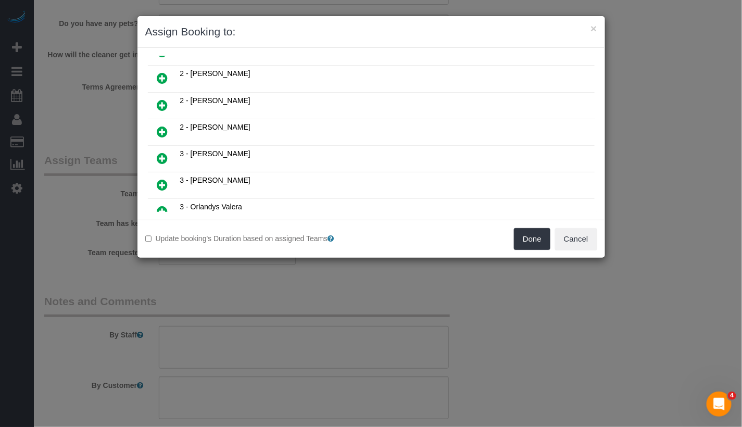
click at [169, 122] on link at bounding box center [163, 132] width 24 height 21
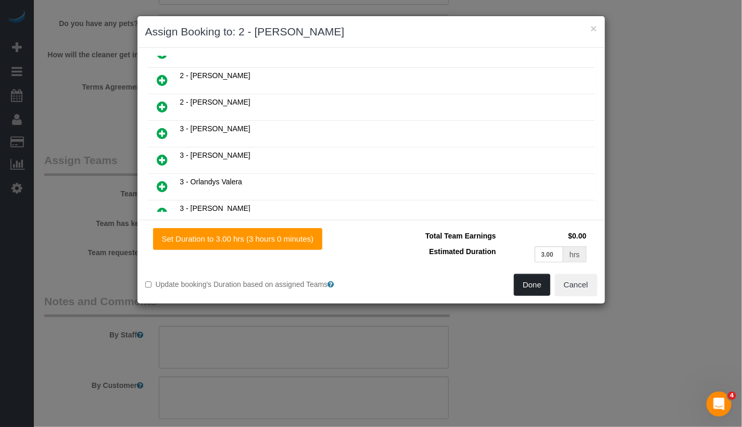
click at [529, 287] on button "Done" at bounding box center [532, 285] width 36 height 22
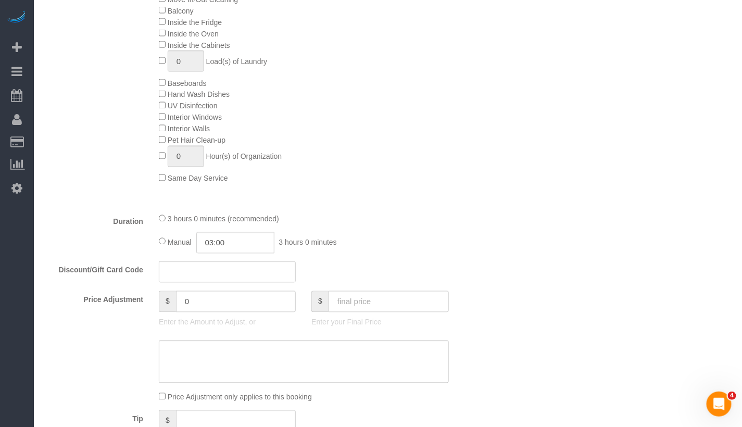
scroll to position [0, 0]
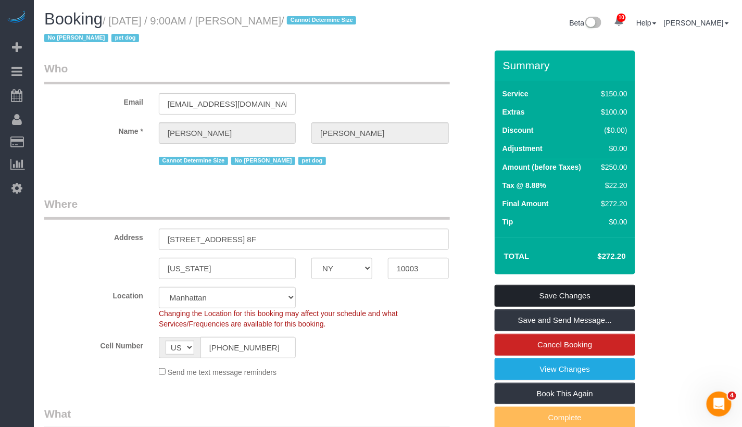
click at [559, 303] on link "Save Changes" at bounding box center [565, 296] width 141 height 22
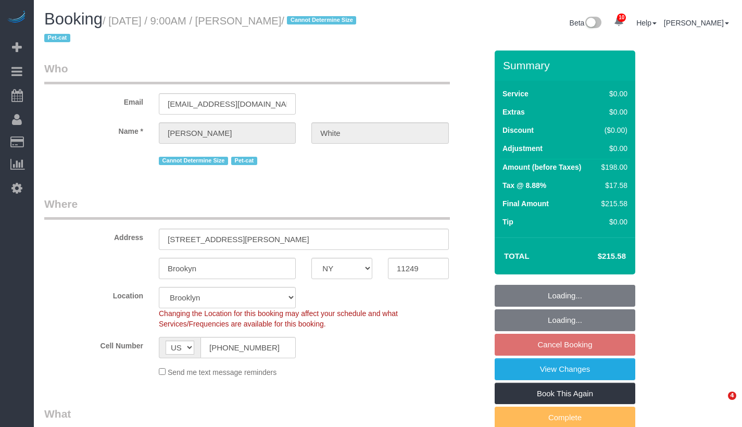
select select "NY"
select select "2"
select select "spot62"
select select "number:89"
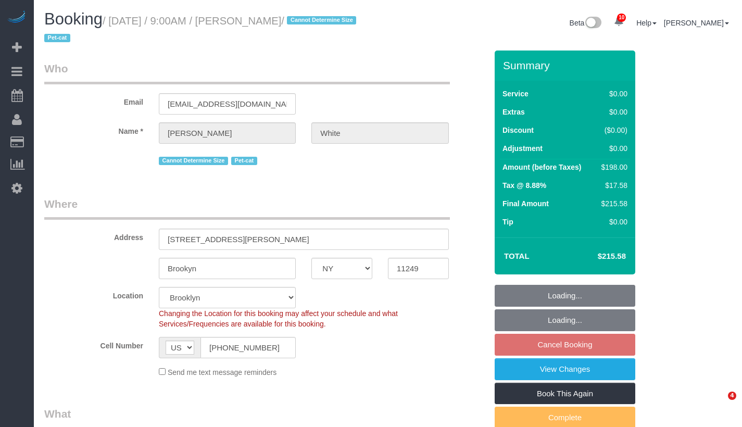
select select "number:75"
select select "number:14"
select select "number:5"
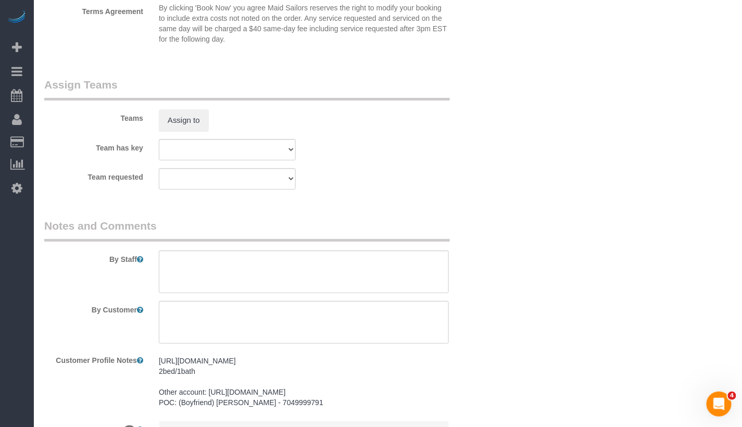
scroll to position [1320, 0]
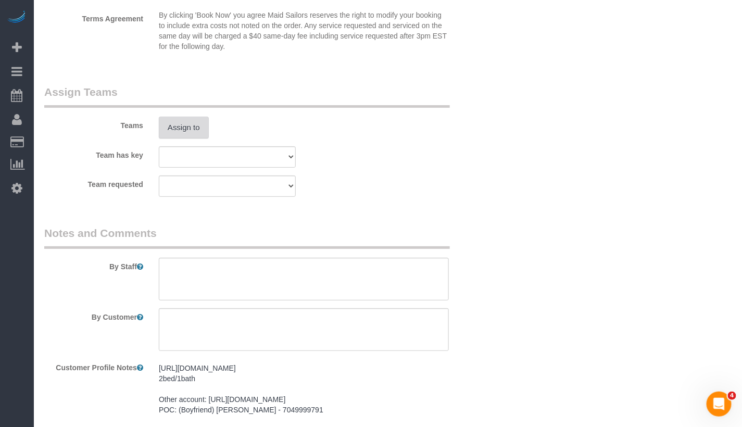
click at [189, 126] on button "Assign to" at bounding box center [184, 128] width 50 height 22
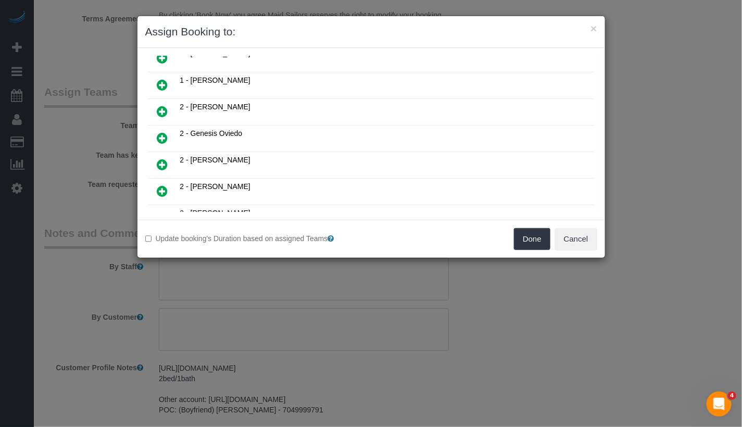
scroll to position [111, 0]
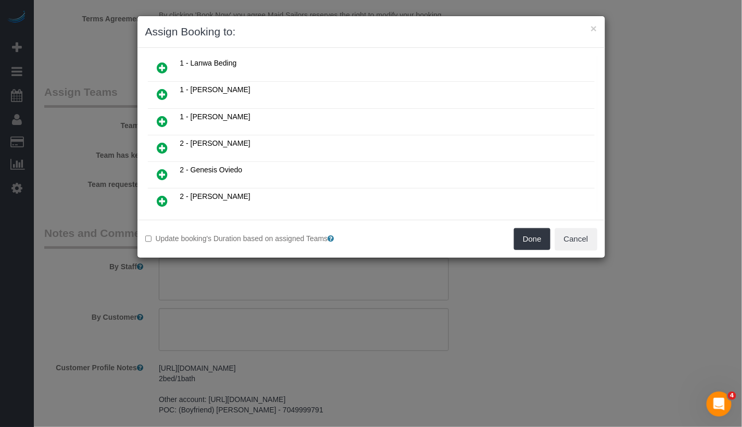
click at [166, 169] on icon at bounding box center [162, 174] width 11 height 13
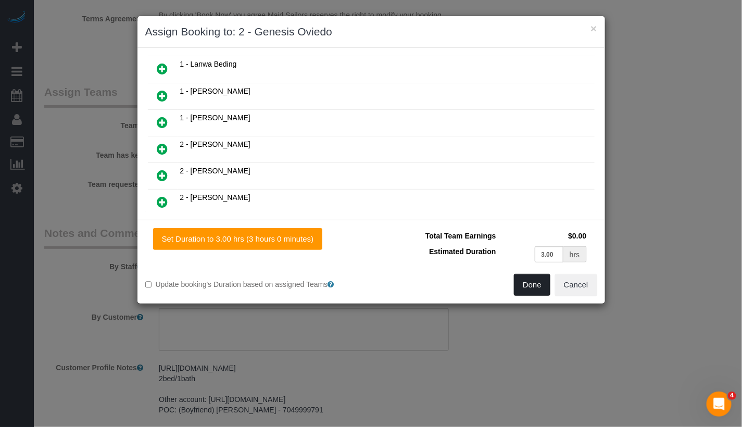
click at [543, 285] on button "Done" at bounding box center [532, 285] width 36 height 22
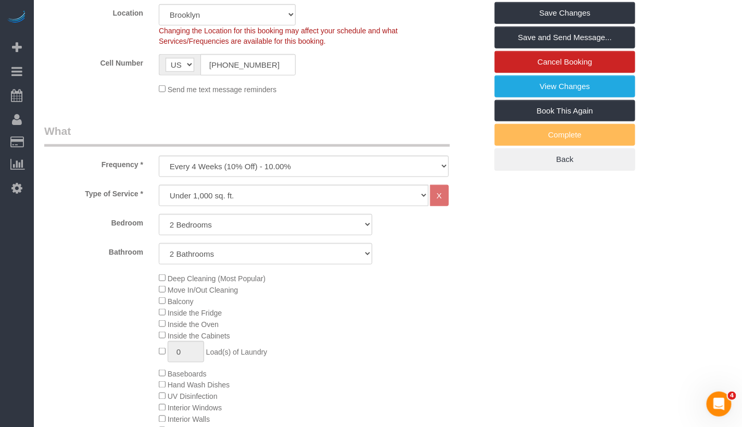
scroll to position [142, 0]
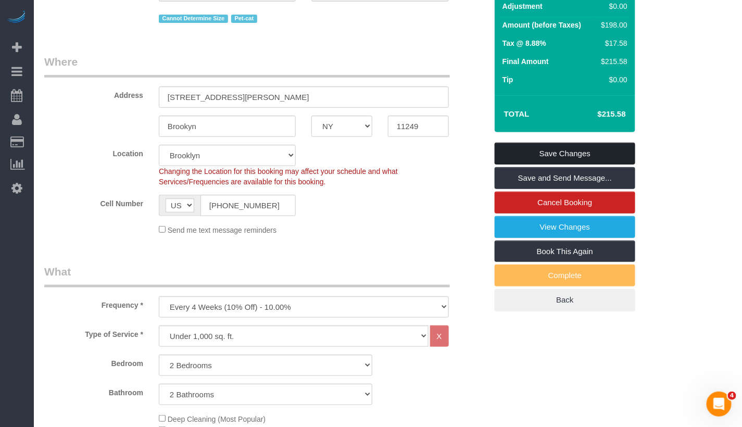
click at [568, 155] on link "Save Changes" at bounding box center [565, 154] width 141 height 22
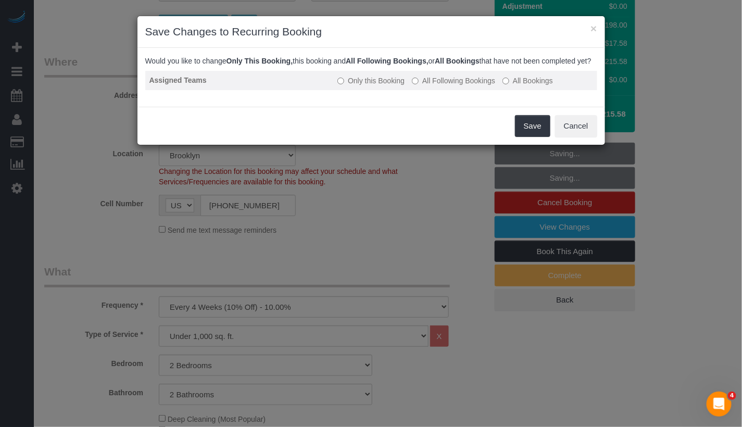
click at [483, 86] on label "All Following Bookings" at bounding box center [453, 81] width 83 height 10
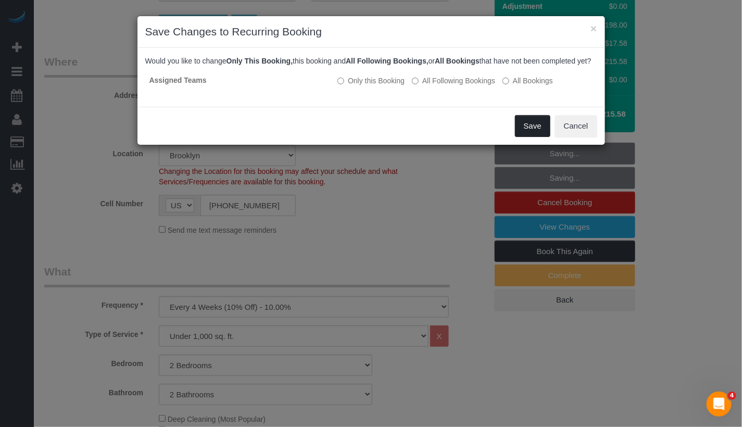
click at [523, 137] on button "Save" at bounding box center [532, 126] width 35 height 22
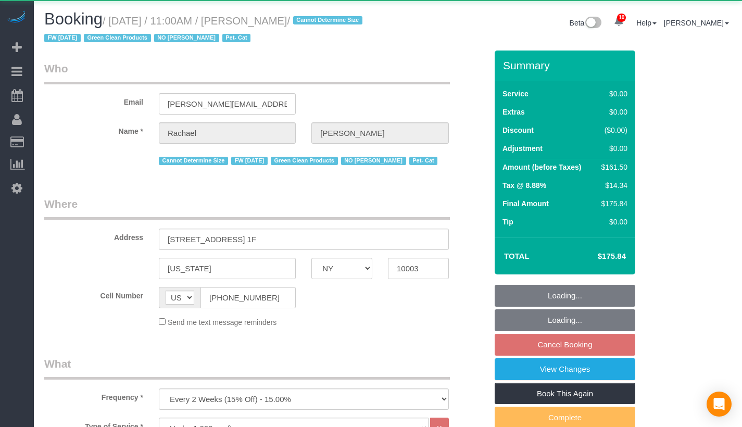
select select "NY"
select select "2"
select select "object:1010"
select select "string:stripe-pm_1NoShw4VGloSiKo7y0svge8q"
select select "2"
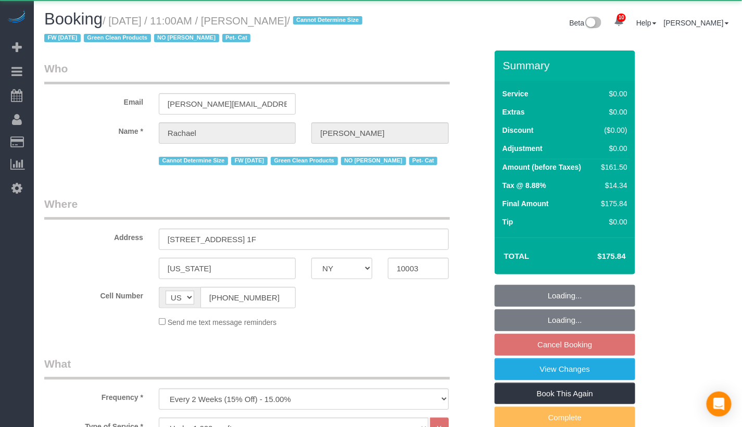
select select "spot4"
select select "number:89"
select select "number:90"
select select "number:14"
select select "number:5"
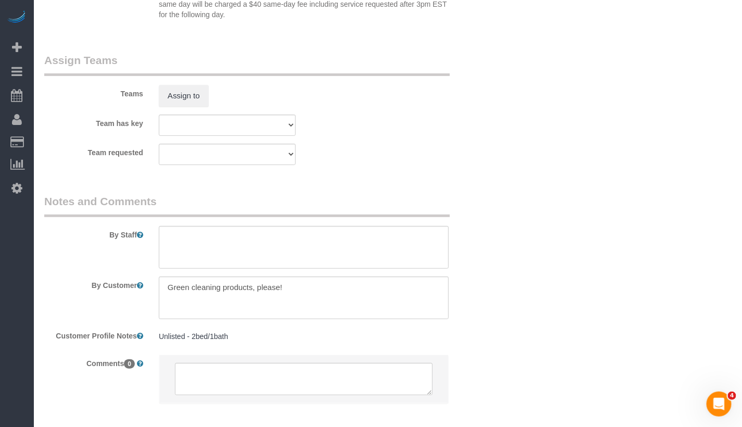
scroll to position [1399, 0]
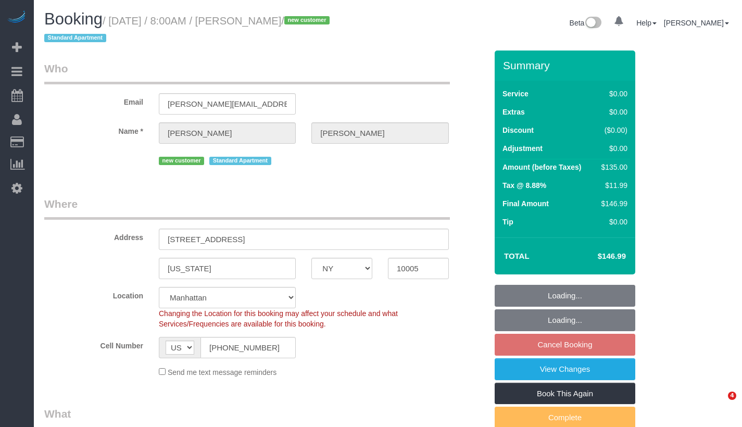
select select "NY"
select select "spot1"
select select "number:56"
select select "number:77"
select select "number:15"
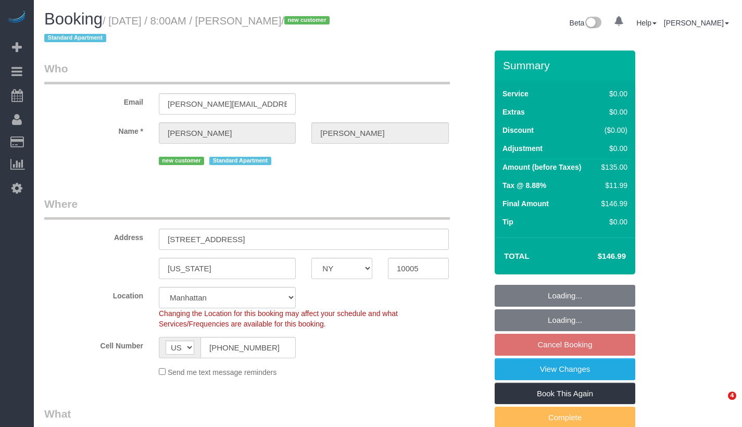
select select "number:5"
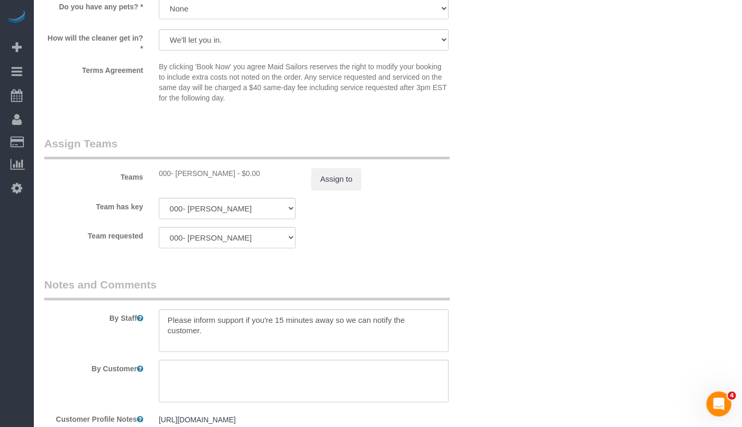
scroll to position [1258, 0]
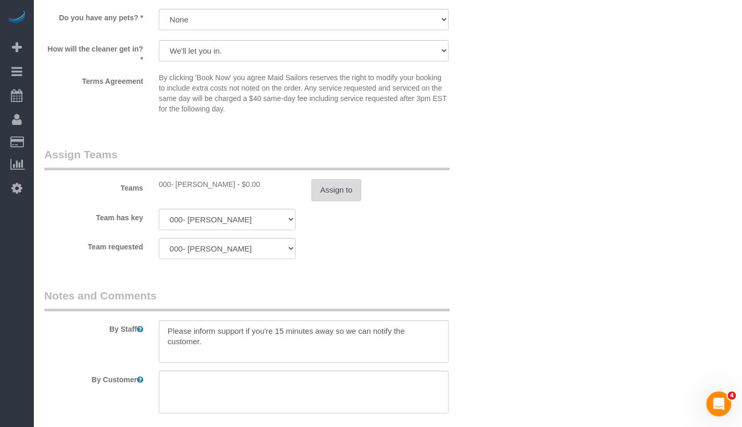
click at [334, 190] on button "Assign to" at bounding box center [337, 190] width 50 height 22
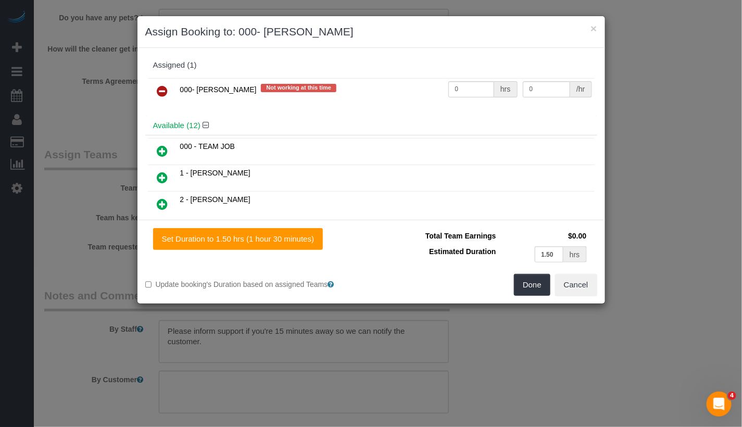
click at [162, 92] on icon at bounding box center [162, 91] width 11 height 13
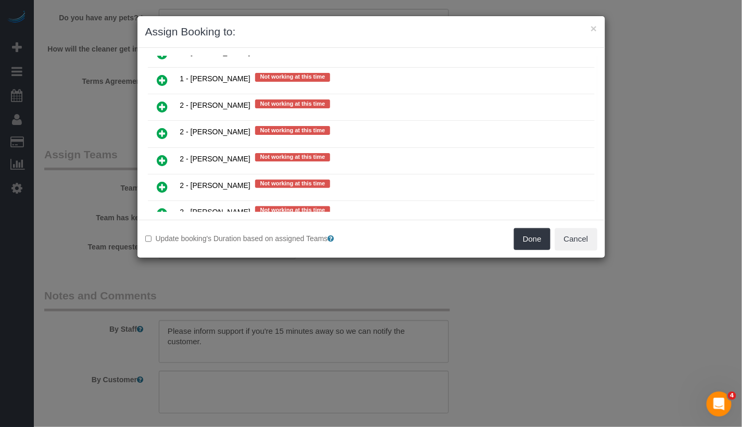
click at [163, 207] on icon at bounding box center [162, 213] width 11 height 13
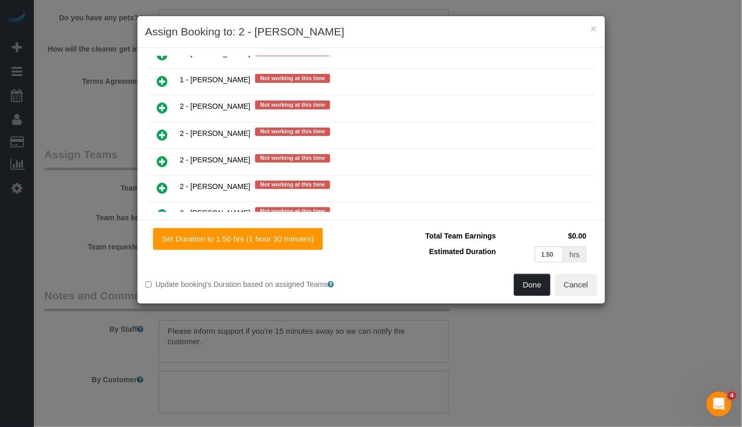
click at [543, 286] on button "Done" at bounding box center [532, 285] width 36 height 22
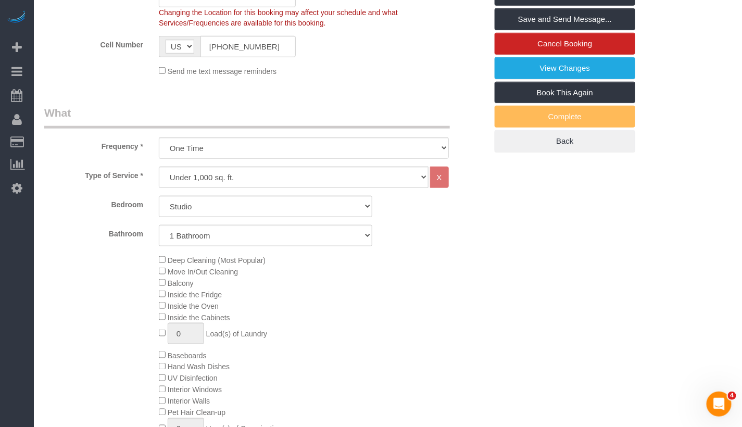
scroll to position [0, 0]
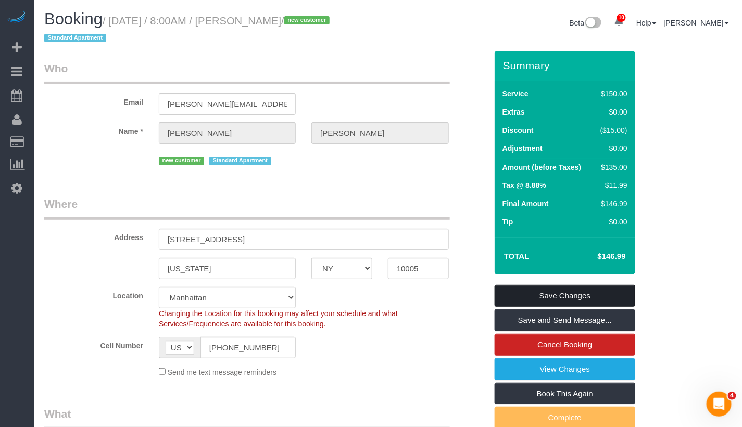
click at [568, 299] on link "Save Changes" at bounding box center [565, 296] width 141 height 22
